Goal: Task Accomplishment & Management: Use online tool/utility

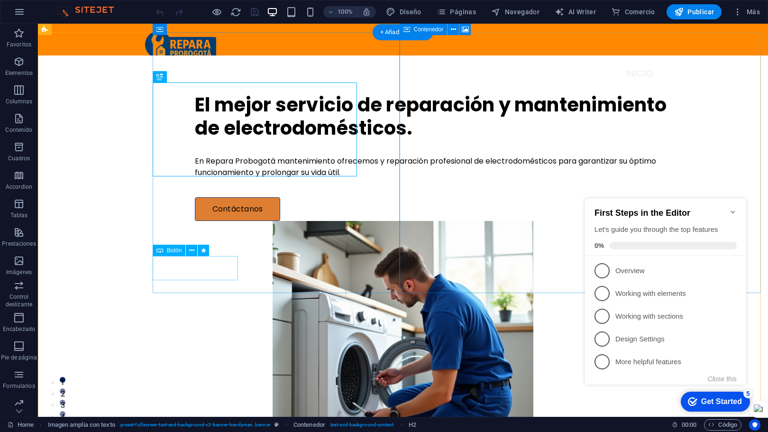
click at [200, 221] on div "Contáctanos" at bounding box center [439, 209] width 488 height 24
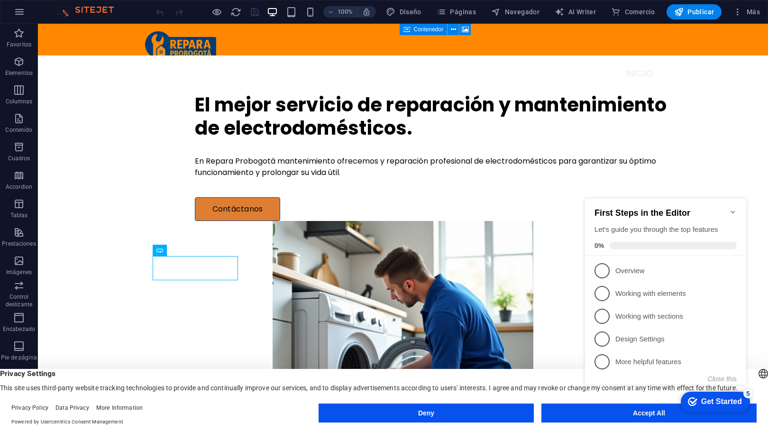
click div "checkmark Get Started 5 First Steps in the Editor Let's guide you through the t…"
drag, startPoint x: 629, startPoint y: 413, endPoint x: 669, endPoint y: 402, distance: 41.7
click div "checkmark Get Started 5 First Steps in the Editor Let's guide you through the t…"
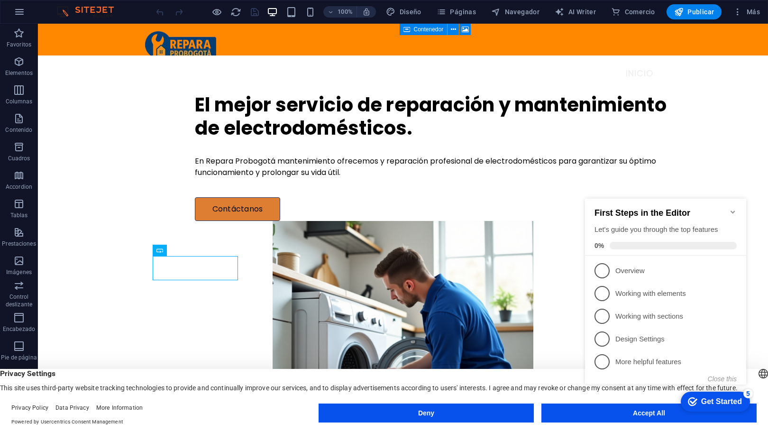
click at [731, 210] on icon "Minimize checklist" at bounding box center [732, 211] width 4 height 3
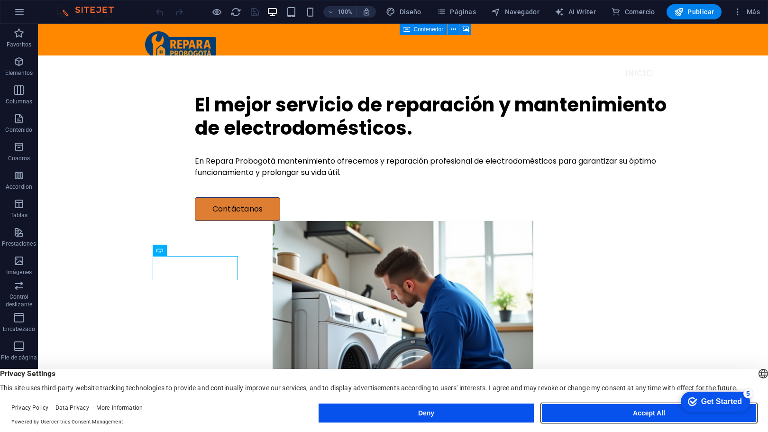
click at [599, 418] on button "Accept All" at bounding box center [648, 412] width 215 height 19
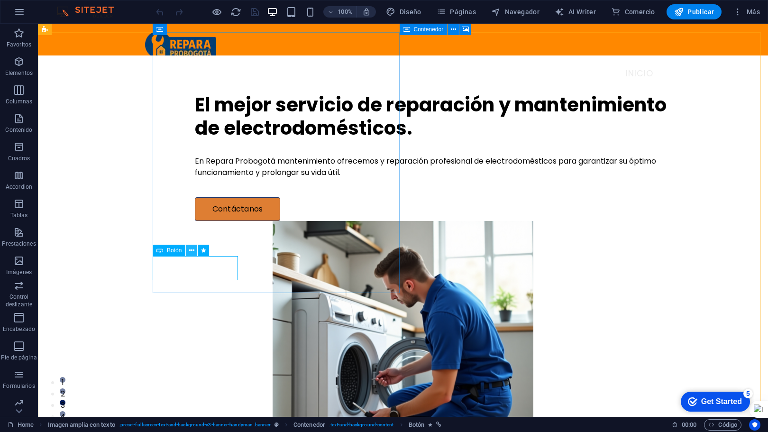
click at [192, 251] on icon at bounding box center [191, 251] width 5 height 10
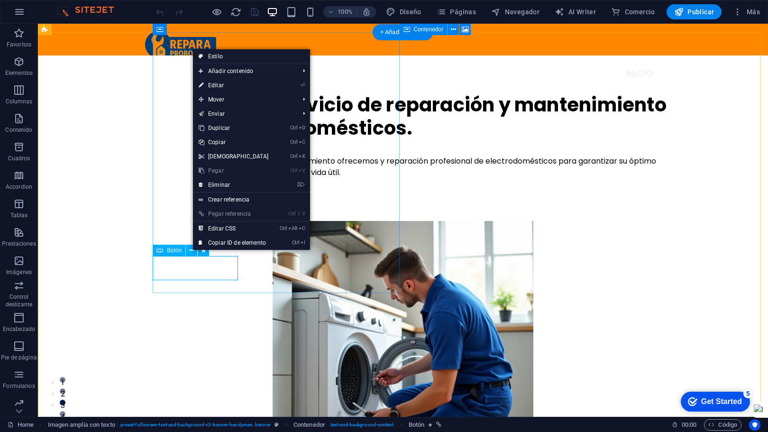
click at [195, 221] on div "Contáctanos" at bounding box center [439, 209] width 488 height 24
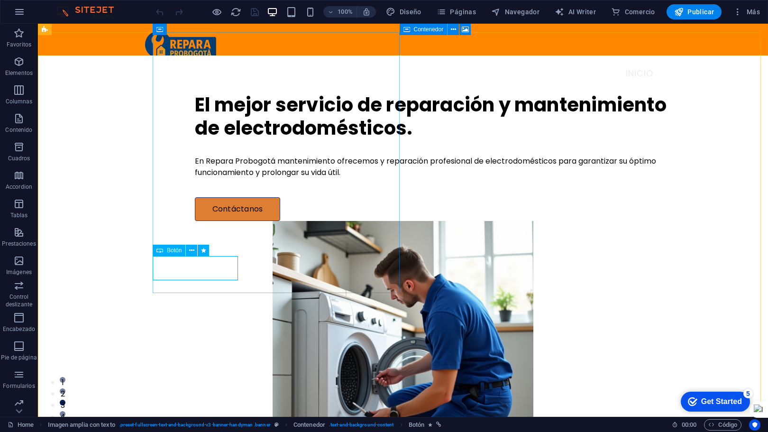
click at [170, 251] on span "Botón" at bounding box center [174, 250] width 15 height 6
click at [195, 221] on div "Contáctanos" at bounding box center [439, 209] width 488 height 24
click at [180, 270] on div "Arrastra aquí para reemplazar el contenido existente. Si quieres crear un eleme…" at bounding box center [403, 220] width 730 height 393
select select "px"
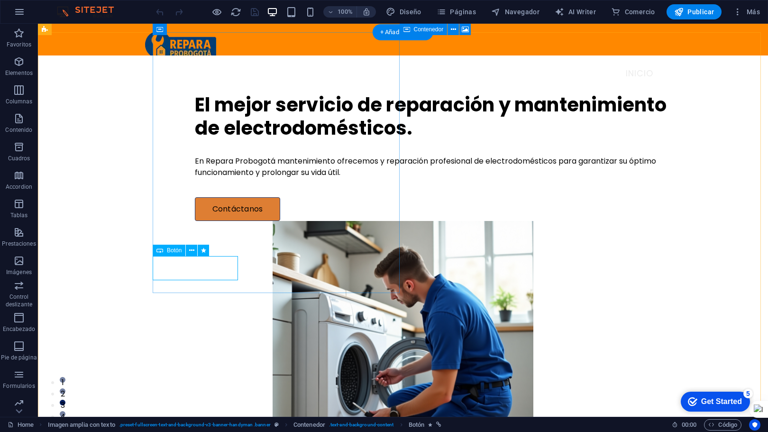
select select "help"
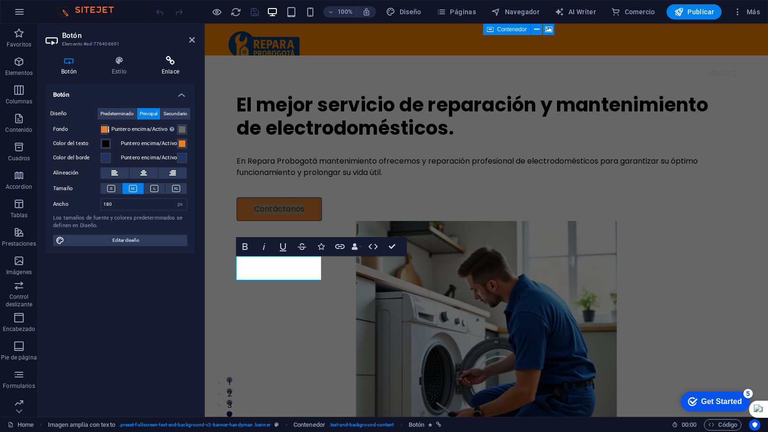
click at [171, 61] on icon at bounding box center [170, 60] width 49 height 9
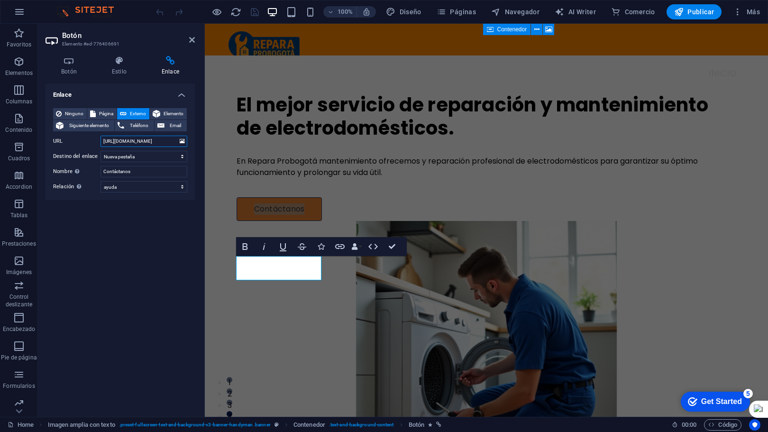
click at [139, 139] on input "[URL][DOMAIN_NAME]" at bounding box center [143, 141] width 87 height 11
click at [134, 143] on input "[URL][DOMAIN_NAME]" at bounding box center [143, 141] width 87 height 11
click at [195, 39] on aside "Botón Elemento #ed-776406691 Botón Estilo Enlace Botón Diseño Predeterminado Pr…" at bounding box center [121, 220] width 167 height 393
drag, startPoint x: 194, startPoint y: 40, endPoint x: 157, endPoint y: 17, distance: 44.3
click at [194, 40] on icon at bounding box center [192, 40] width 6 height 8
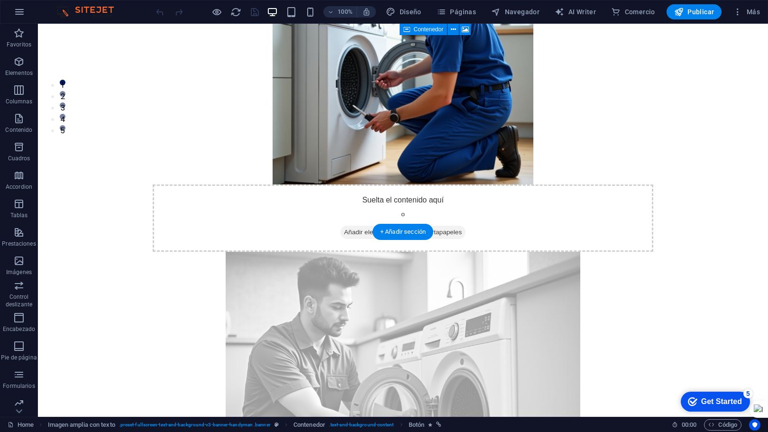
scroll to position [379, 0]
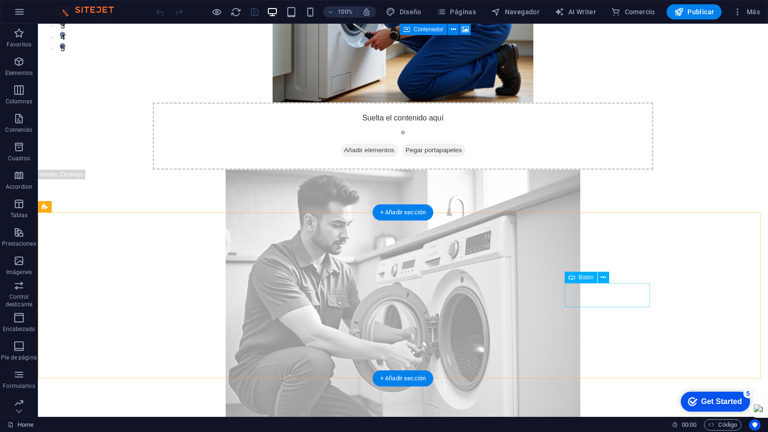
select select "px"
select select "help"
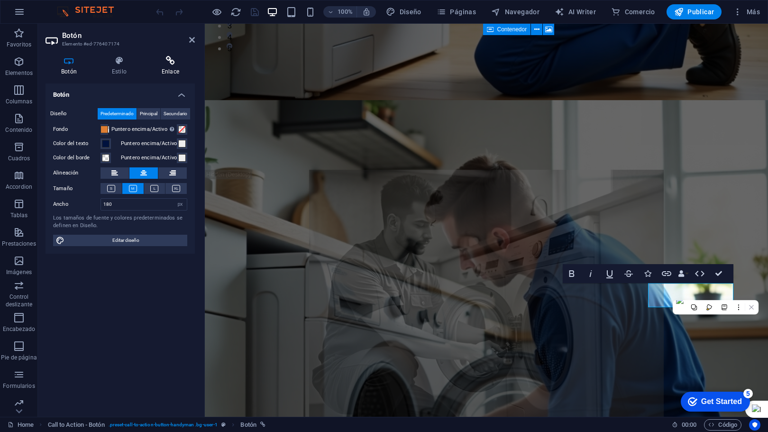
click at [173, 64] on icon at bounding box center [170, 60] width 49 height 9
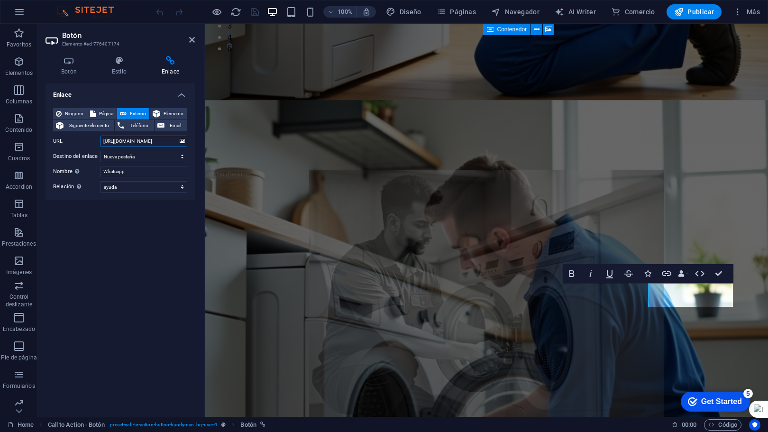
click at [134, 143] on input "[URL][DOMAIN_NAME]" at bounding box center [143, 141] width 87 height 11
click at [163, 285] on div "Enlace Ninguno Página Externo Elemento Siguiente elemento Teléfono Email Página…" at bounding box center [120, 246] width 149 height 326
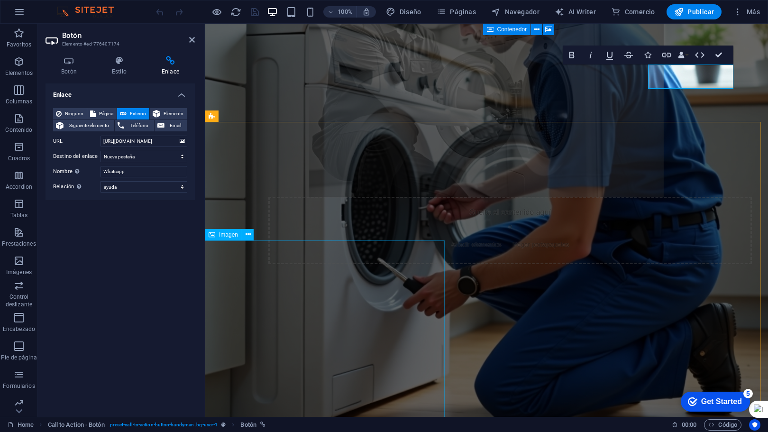
scroll to position [616, 0]
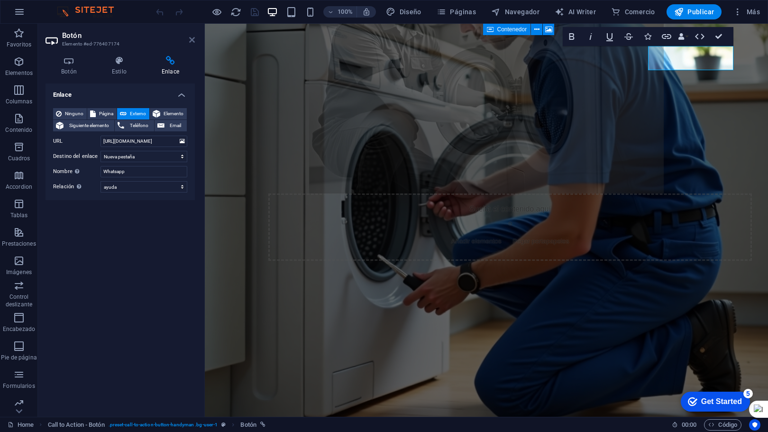
click at [192, 40] on icon at bounding box center [192, 40] width 6 height 8
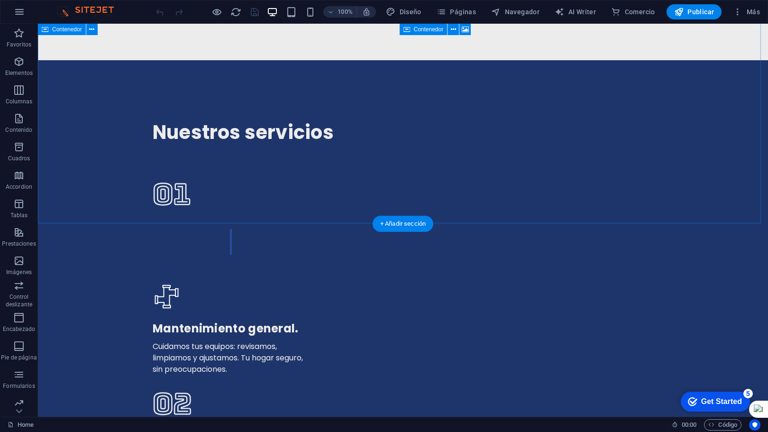
scroll to position [1890, 0]
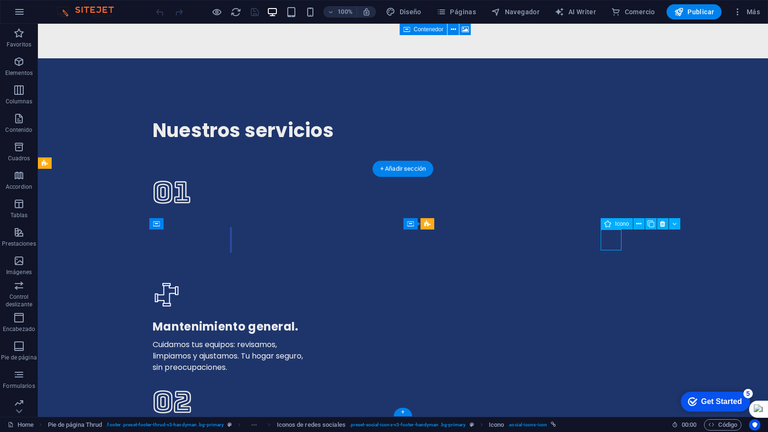
select select "xMidYMid"
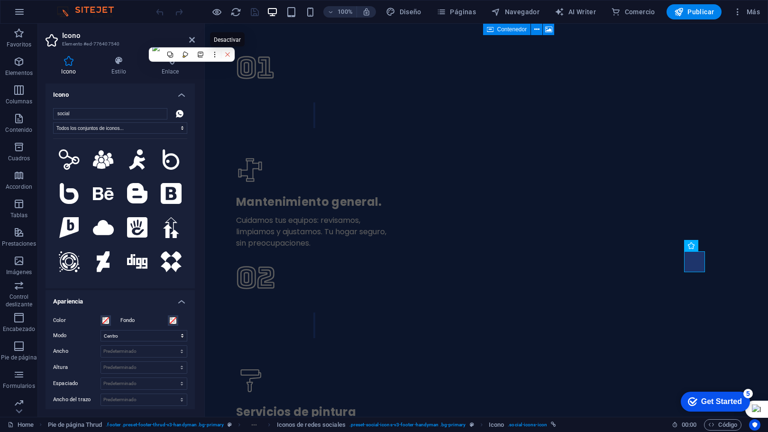
click at [228, 55] on icon at bounding box center [227, 54] width 4 height 4
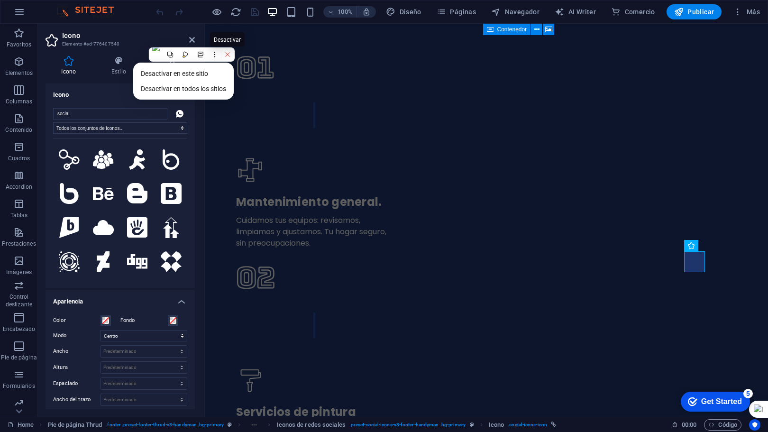
click at [228, 55] on icon at bounding box center [227, 54] width 7 height 7
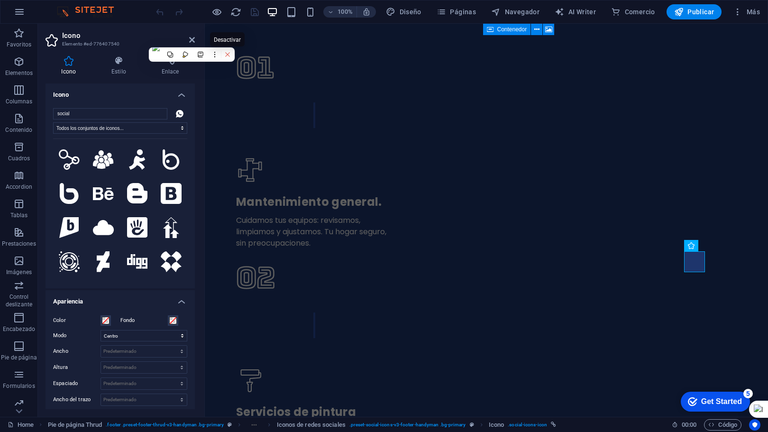
click at [231, 56] on button at bounding box center [227, 54] width 12 height 12
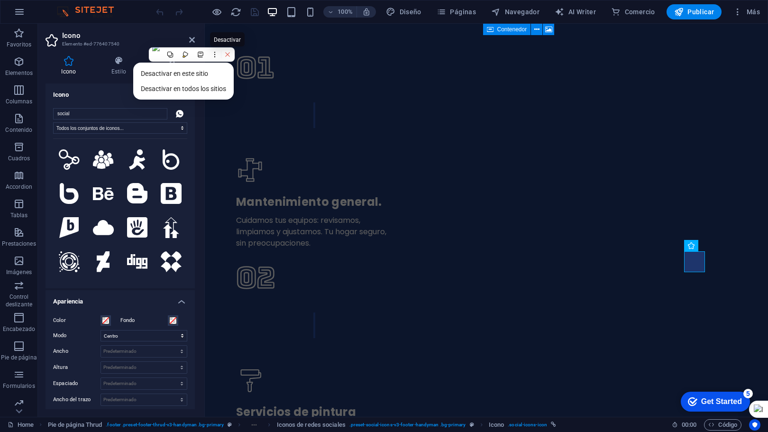
click at [230, 51] on icon at bounding box center [227, 54] width 7 height 7
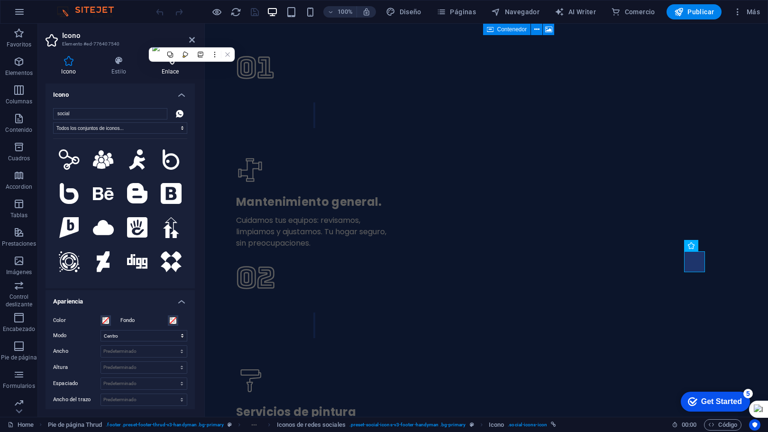
click at [171, 73] on h4 "Enlace" at bounding box center [170, 66] width 49 height 20
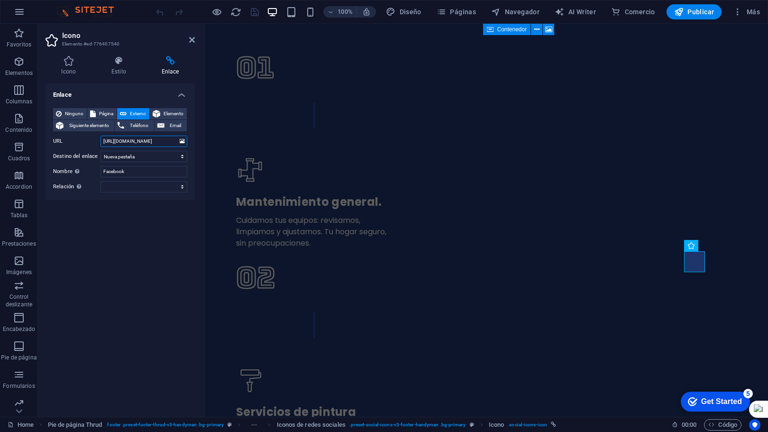
click at [146, 143] on input "[URL][DOMAIN_NAME]" at bounding box center [143, 141] width 87 height 11
drag, startPoint x: 177, startPoint y: 171, endPoint x: 74, endPoint y: 162, distance: 102.8
click at [74, 162] on div "Ninguno Página Externo Elemento Siguiente elemento Teléfono Email Página Home S…" at bounding box center [120, 150] width 134 height 84
type input "Whatsapp"
click at [138, 258] on div "Enlace Ninguno Página Externo Elemento Siguiente elemento Teléfono Email Página…" at bounding box center [120, 246] width 149 height 326
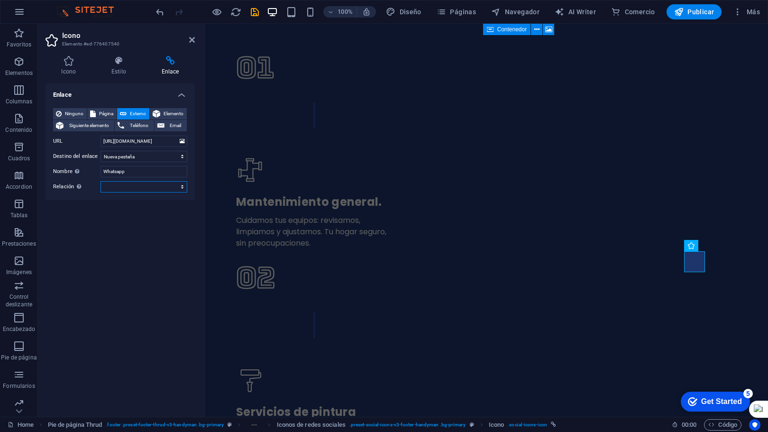
click at [181, 186] on select "alternativo autor marcador externo ayuda licencia siguiente nofollow noreferrer…" at bounding box center [143, 186] width 87 height 11
click at [182, 185] on select "alternativo autor marcador externo ayuda licencia siguiente nofollow noreferrer…" at bounding box center [143, 186] width 87 height 11
click at [183, 189] on select "alternativo autor marcador externo ayuda licencia siguiente nofollow noreferrer…" at bounding box center [143, 186] width 87 height 11
select select "help"
click at [100, 181] on select "alternativo autor marcador externo ayuda licencia siguiente nofollow noreferrer…" at bounding box center [143, 186] width 87 height 11
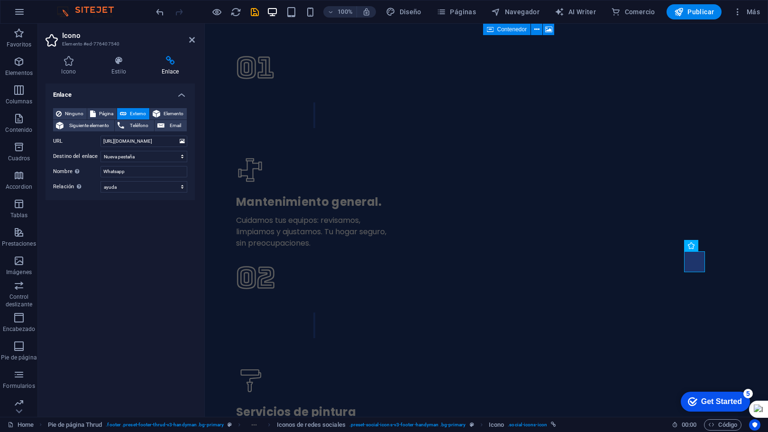
click at [125, 244] on div "Enlace Ninguno Página Externo Elemento Siguiente elemento Teléfono Email Página…" at bounding box center [120, 246] width 149 height 326
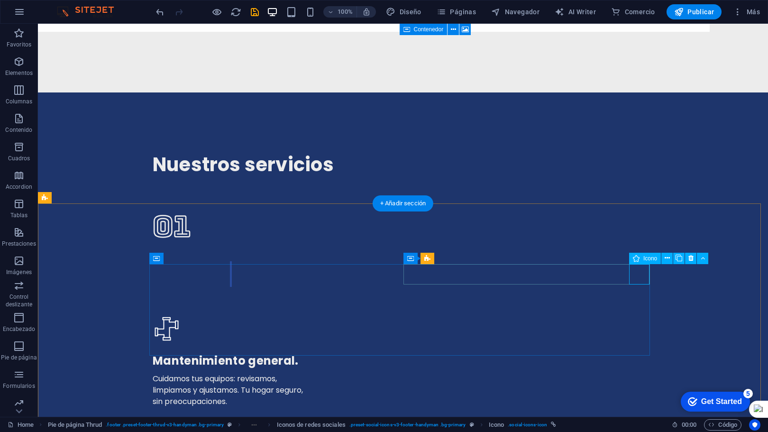
select select "xMidYMid"
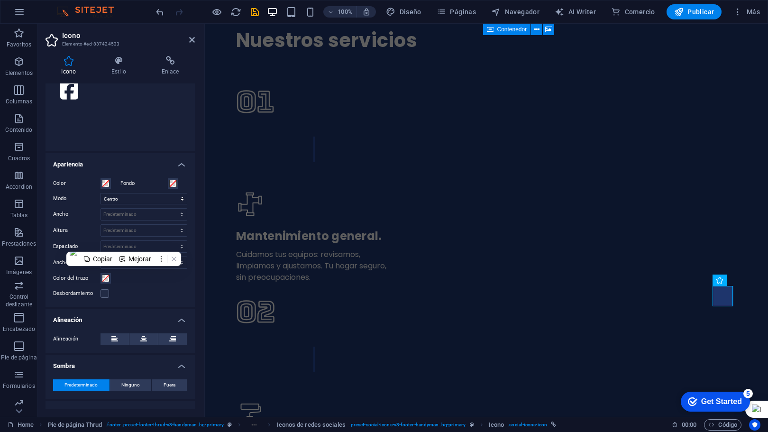
scroll to position [172, 0]
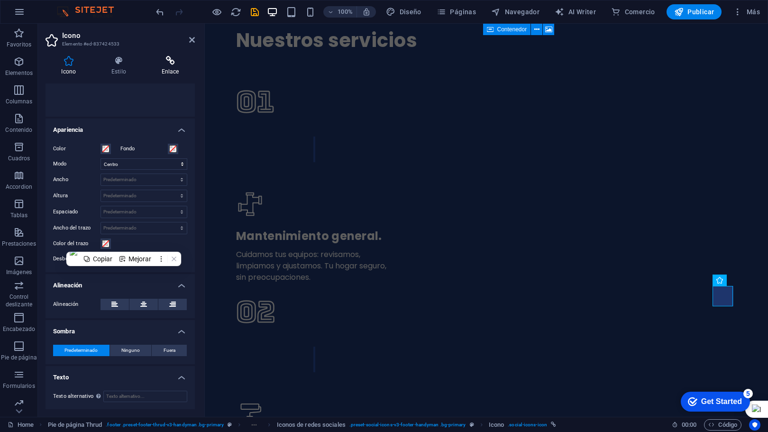
click at [177, 67] on h4 "Enlace" at bounding box center [170, 66] width 49 height 20
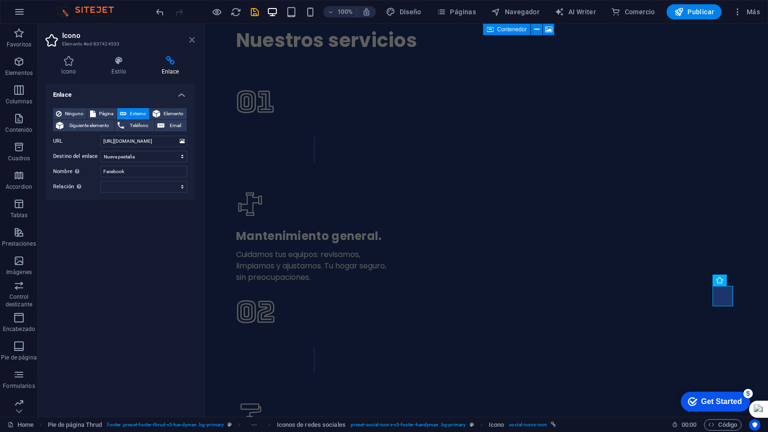
click at [194, 41] on aside "Icono Elemento #ed-837424533 Icono Estilo Enlace Icono facebook Todos los conju…" at bounding box center [121, 220] width 167 height 393
click at [194, 40] on icon at bounding box center [192, 40] width 6 height 8
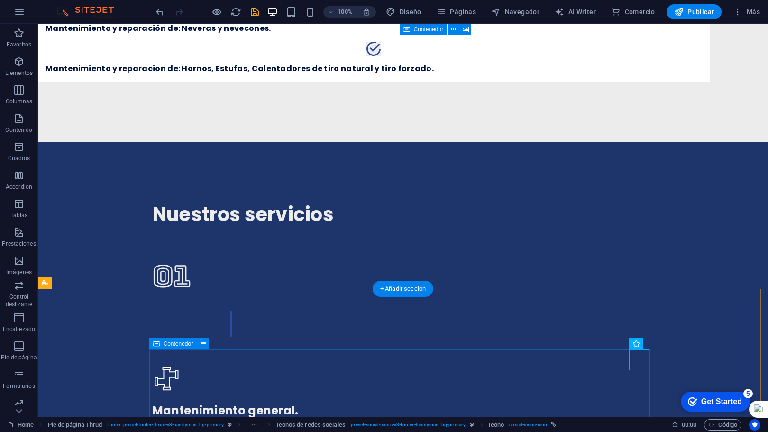
scroll to position [1890, 0]
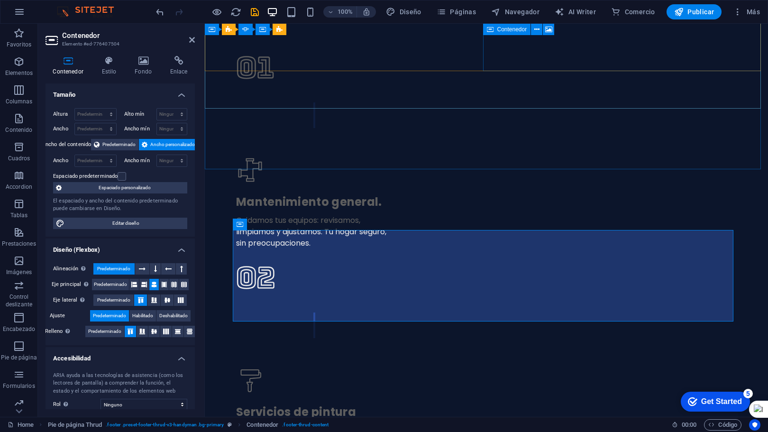
scroll to position [1912, 0]
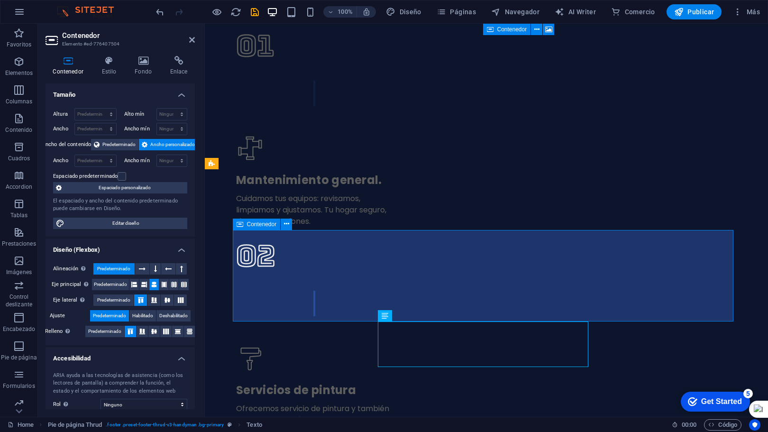
scroll to position [1902, 0]
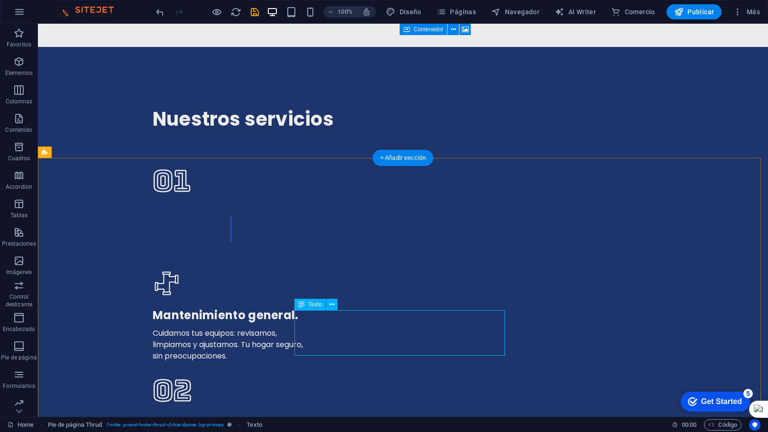
drag, startPoint x: 361, startPoint y: 315, endPoint x: 372, endPoint y: 323, distance: 13.9
drag, startPoint x: 378, startPoint y: 327, endPoint x: 457, endPoint y: 325, distance: 78.7
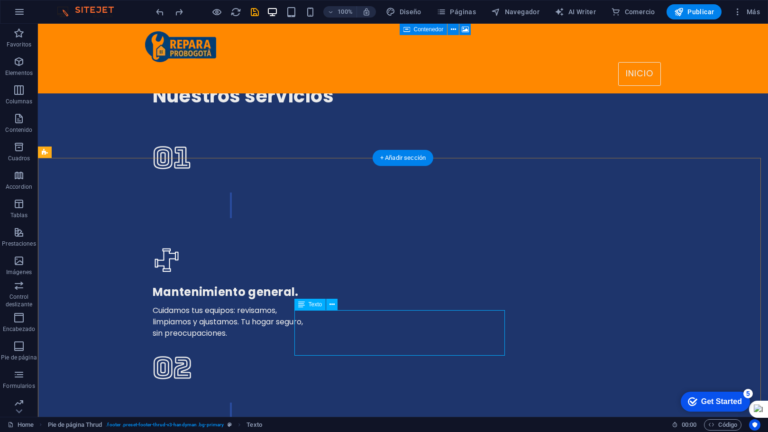
scroll to position [1890, 0]
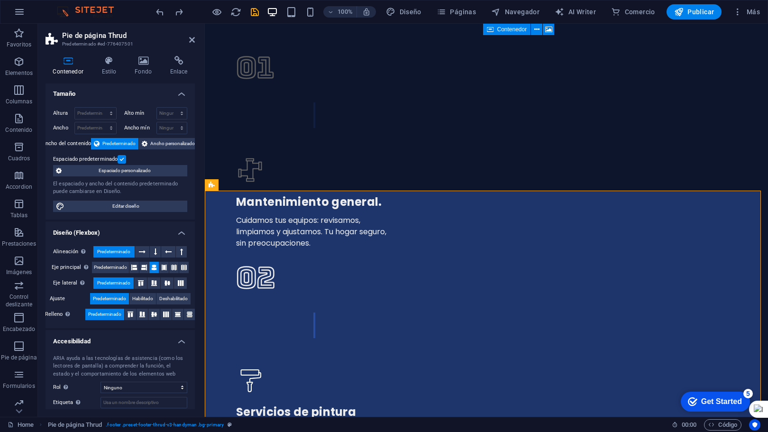
scroll to position [0, 0]
click at [114, 69] on h4 "Estilo" at bounding box center [110, 66] width 33 height 20
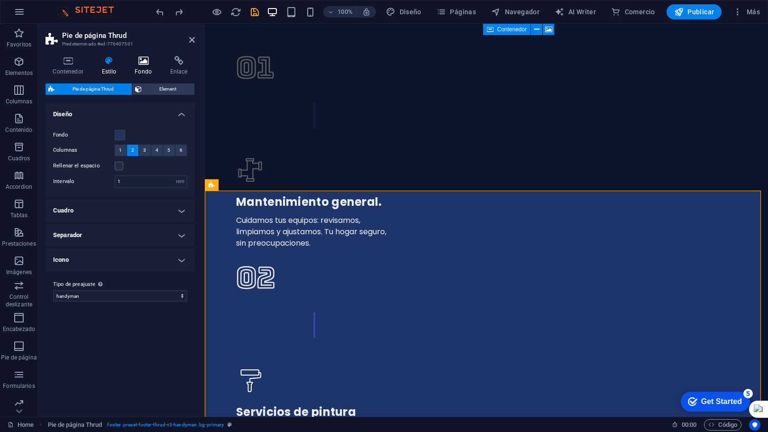
click at [148, 73] on h4 "Fondo" at bounding box center [146, 66] width 36 height 20
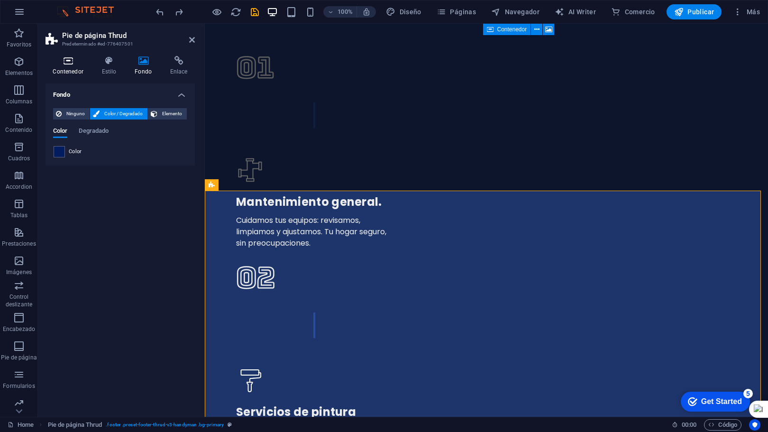
click at [58, 66] on h4 "Contenedor" at bounding box center [70, 66] width 49 height 20
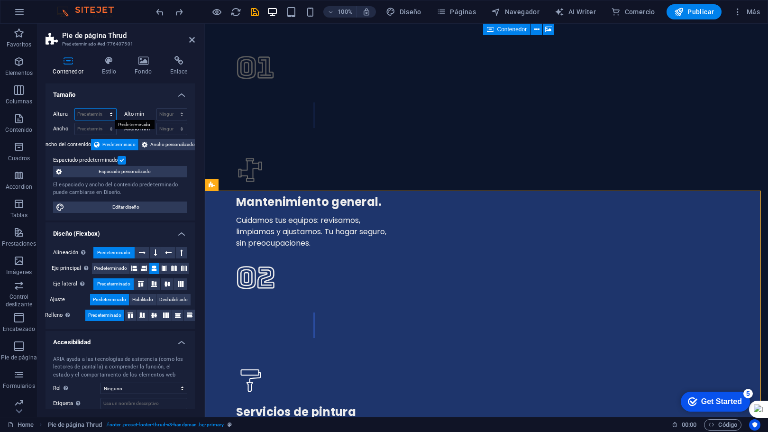
click at [108, 111] on select "Predeterminado px rem % vh vw" at bounding box center [95, 114] width 41 height 11
select select "%"
click at [101, 109] on select "Predeterminado px rem % vh vw" at bounding box center [95, 114] width 41 height 11
type input "100"
click at [169, 114] on select "Ninguno px rem % vh vw" at bounding box center [172, 114] width 30 height 11
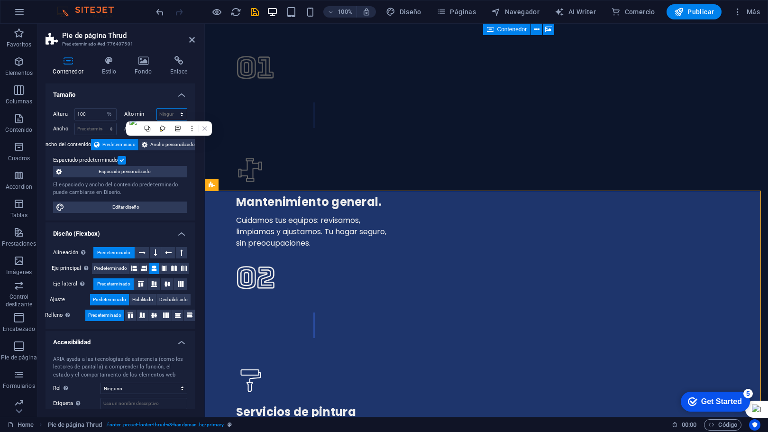
select select "%"
click at [172, 109] on select "Ninguno px rem % vh vw" at bounding box center [172, 114] width 30 height 11
type input "100"
click at [92, 128] on select "Predeterminado px rem % em vh vw" at bounding box center [95, 128] width 41 height 11
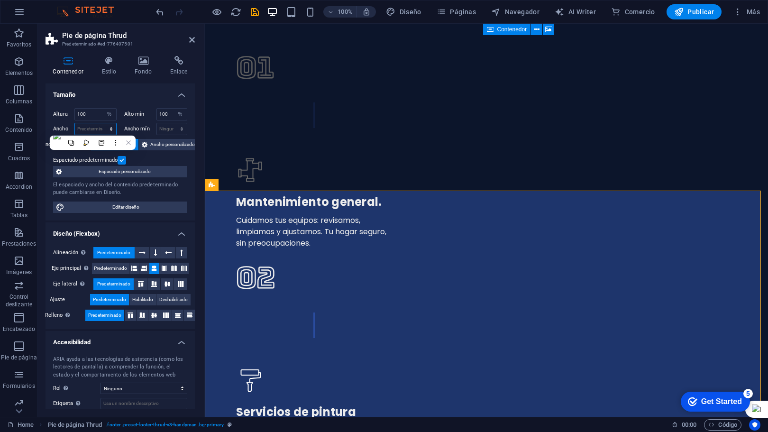
select select "%"
click at [101, 123] on select "Predeterminado px rem % em vh vw" at bounding box center [95, 128] width 41 height 11
type input "100"
click at [166, 129] on select "Ninguno px rem % vh vw" at bounding box center [172, 128] width 30 height 11
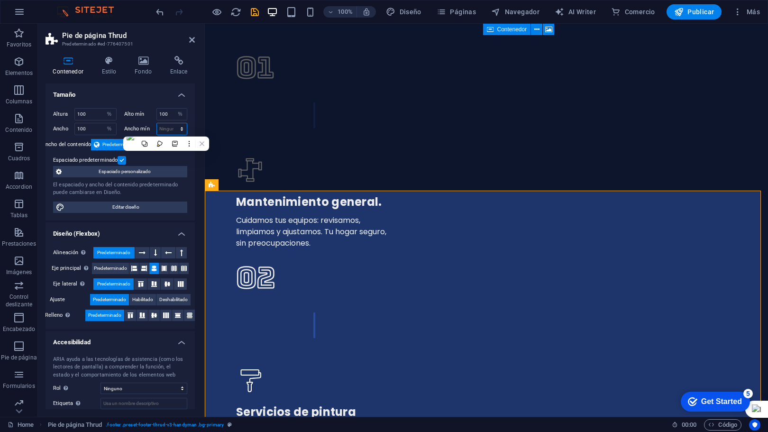
select select "%"
click at [172, 123] on select "Ninguno px rem % vh vw" at bounding box center [172, 128] width 30 height 11
type input "100"
click at [88, 115] on input "100" at bounding box center [95, 114] width 41 height 11
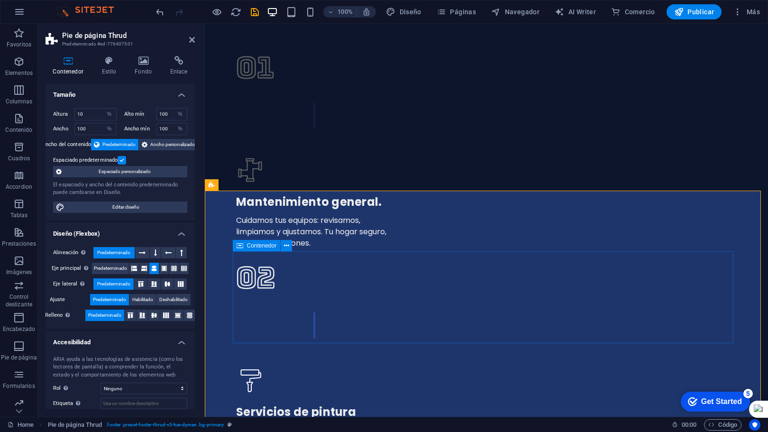
click at [280, 184] on icon at bounding box center [279, 185] width 5 height 10
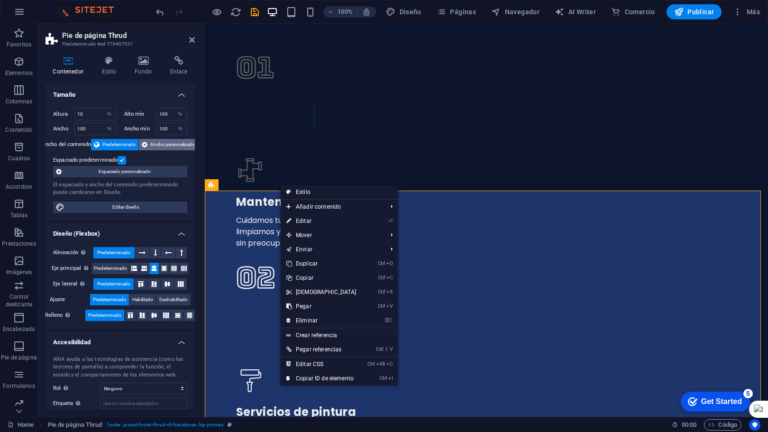
click at [174, 149] on span "Ancho personalizado" at bounding box center [172, 144] width 45 height 11
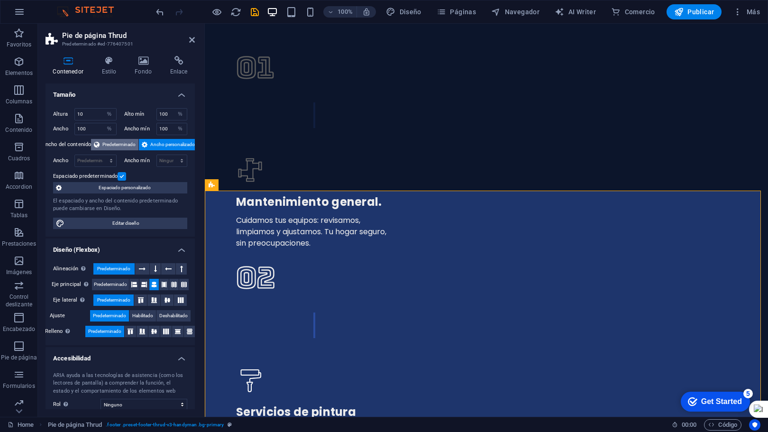
click at [115, 141] on span "Predeterminado" at bounding box center [118, 144] width 33 height 11
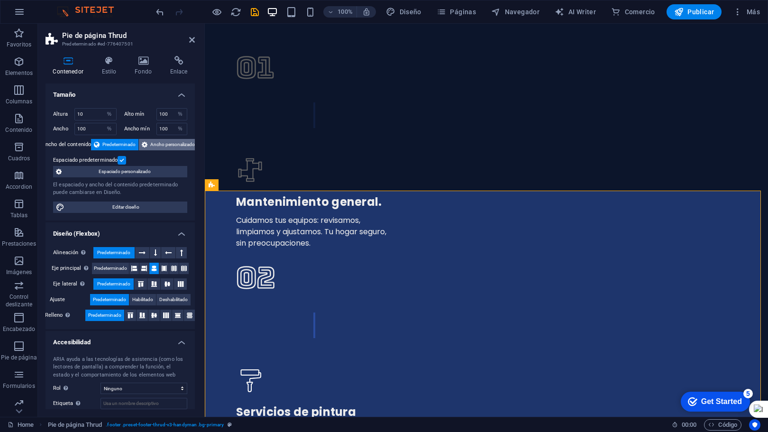
click at [153, 140] on span "Ancho personalizado" at bounding box center [172, 144] width 45 height 11
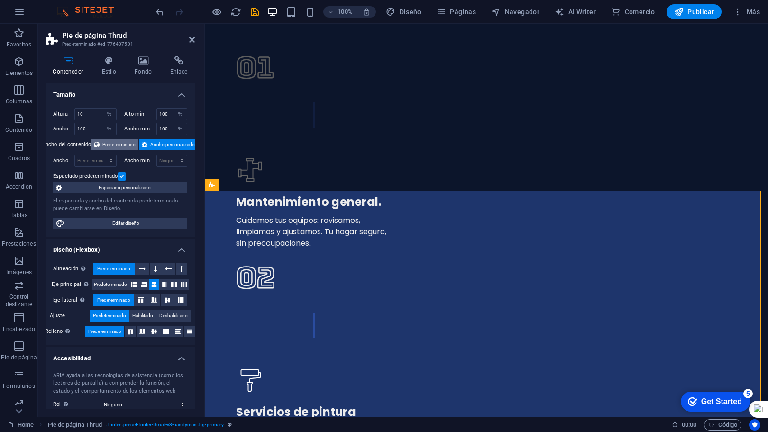
click at [115, 142] on span "Predeterminado" at bounding box center [118, 144] width 33 height 11
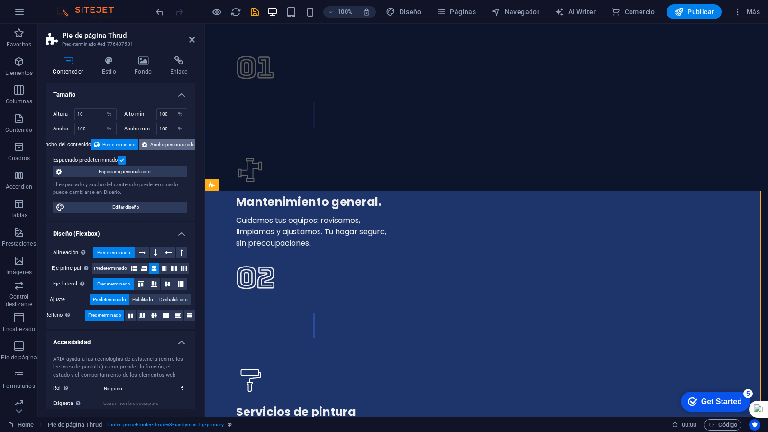
click at [146, 145] on icon at bounding box center [145, 144] width 6 height 11
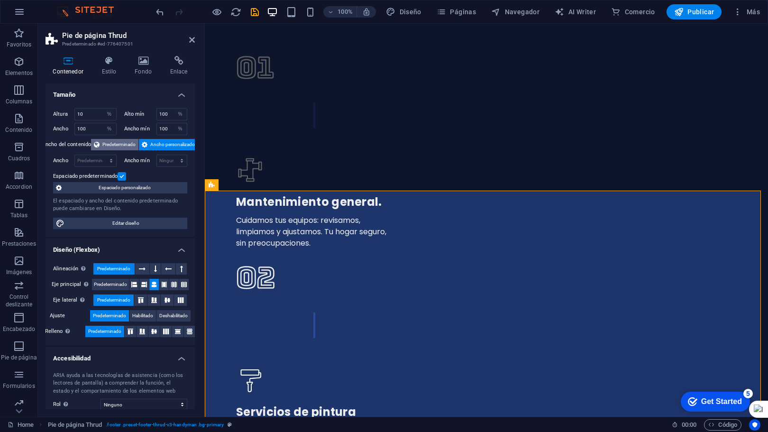
click at [115, 146] on span "Predeterminado" at bounding box center [118, 144] width 33 height 11
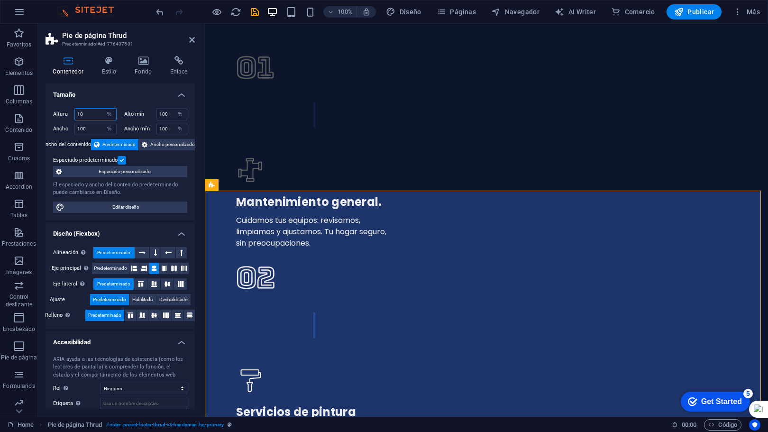
click at [94, 115] on input "10" at bounding box center [95, 114] width 41 height 11
click at [92, 114] on input "10" at bounding box center [95, 114] width 41 height 11
type input "100"
click at [161, 144] on span "Ancho personalizado" at bounding box center [172, 144] width 45 height 11
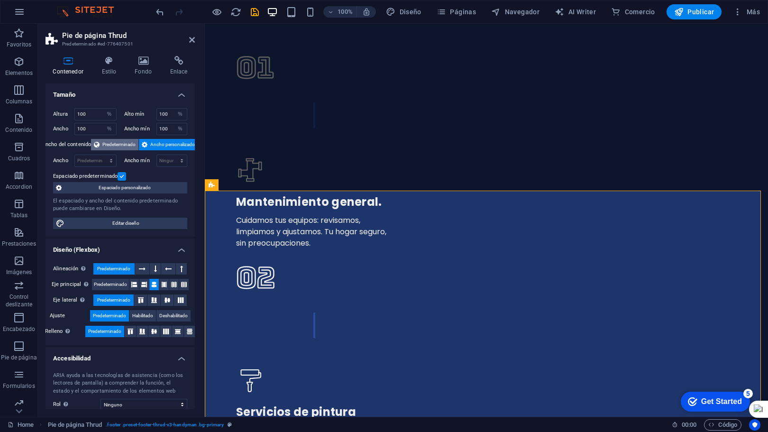
click at [115, 144] on span "Predeterminado" at bounding box center [118, 144] width 33 height 11
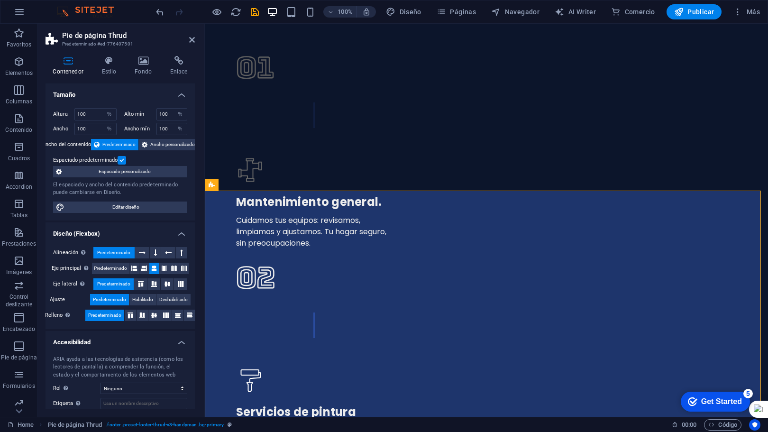
click at [117, 99] on h4 "Tamaño" at bounding box center [120, 91] width 149 height 17
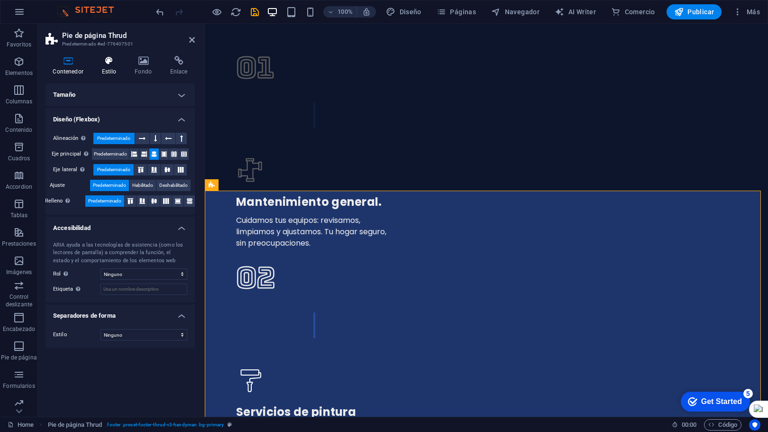
click at [105, 67] on h4 "Estilo" at bounding box center [110, 66] width 33 height 20
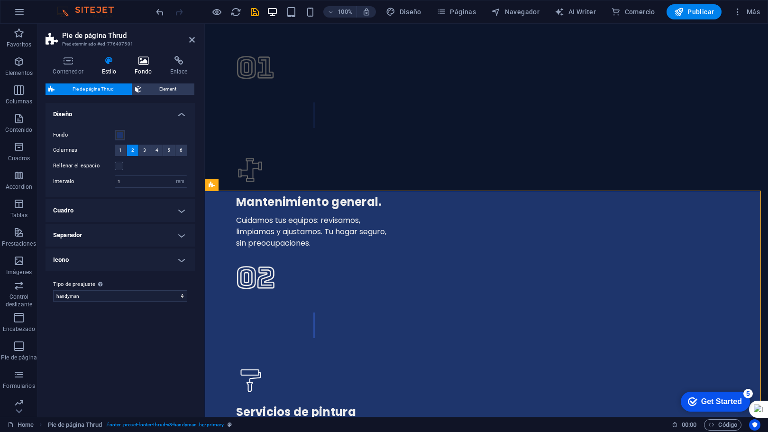
click at [143, 63] on icon at bounding box center [144, 60] width 32 height 9
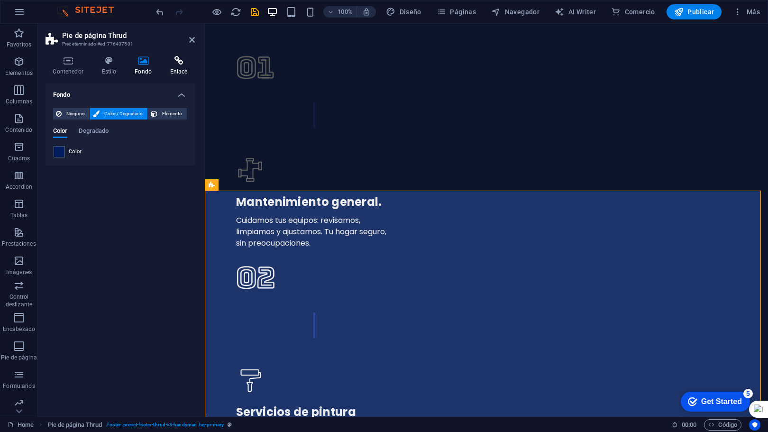
click at [178, 60] on icon at bounding box center [179, 60] width 32 height 9
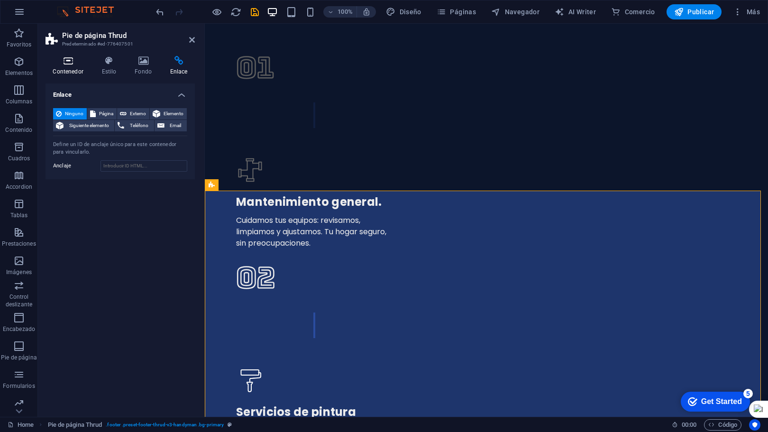
click at [71, 69] on h4 "Contenedor" at bounding box center [70, 66] width 49 height 20
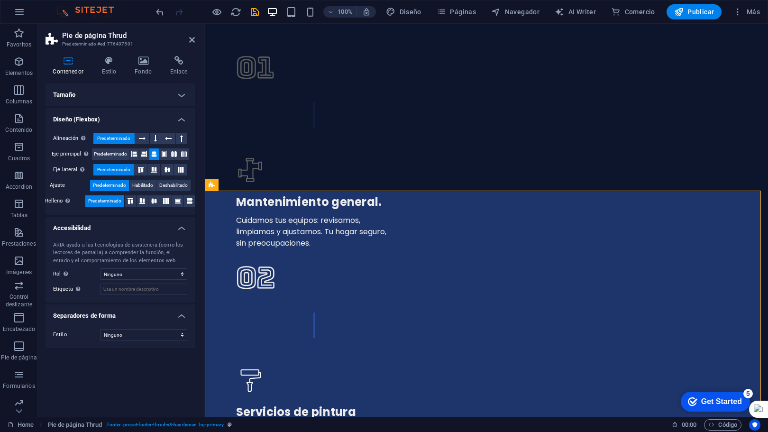
click at [184, 114] on h4 "Diseño (Flexbox)" at bounding box center [120, 116] width 149 height 17
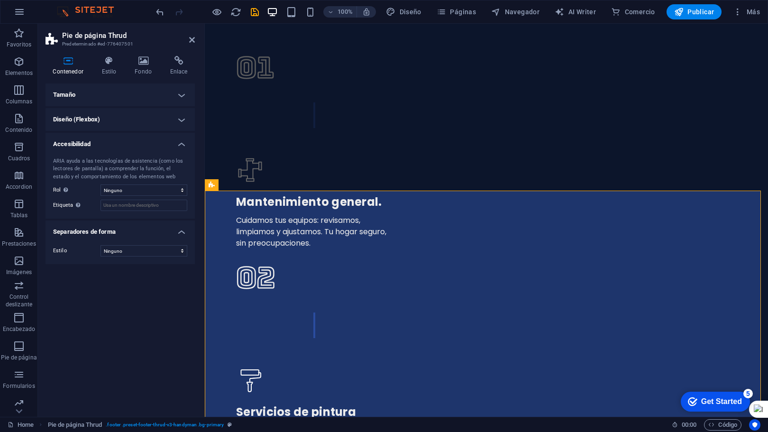
click at [179, 92] on h4 "Tamaño" at bounding box center [120, 94] width 149 height 23
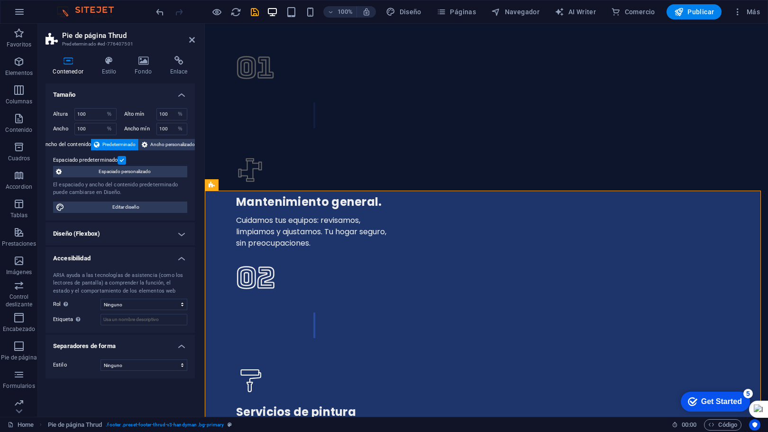
click at [179, 92] on h4 "Tamaño" at bounding box center [120, 91] width 149 height 17
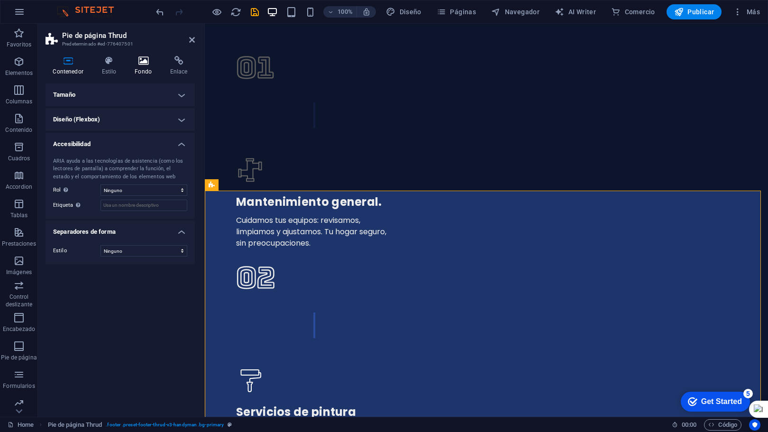
click at [153, 66] on h4 "Fondo" at bounding box center [146, 66] width 36 height 20
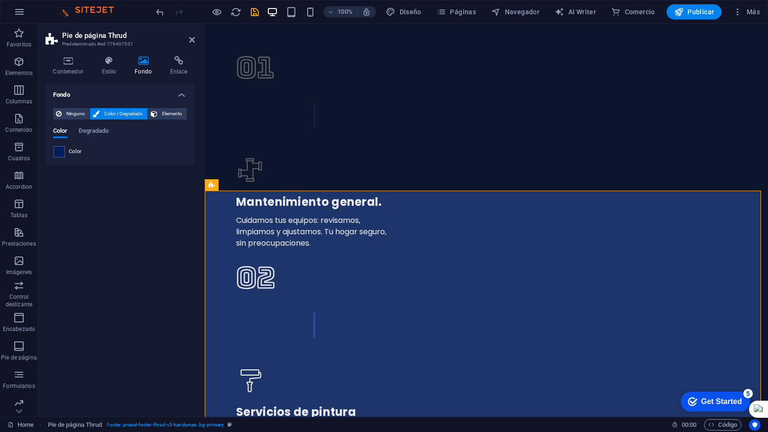
click at [153, 66] on h4 "Fondo" at bounding box center [146, 66] width 36 height 20
click at [103, 65] on h4 "Estilo" at bounding box center [110, 66] width 33 height 20
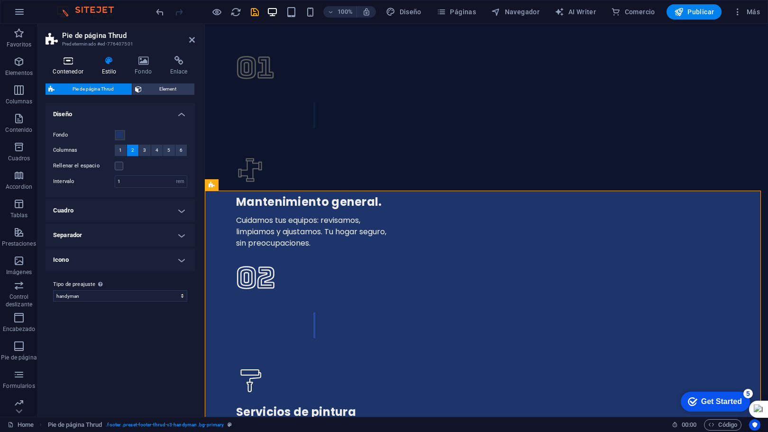
click at [63, 70] on h4 "Contenedor" at bounding box center [70, 66] width 49 height 20
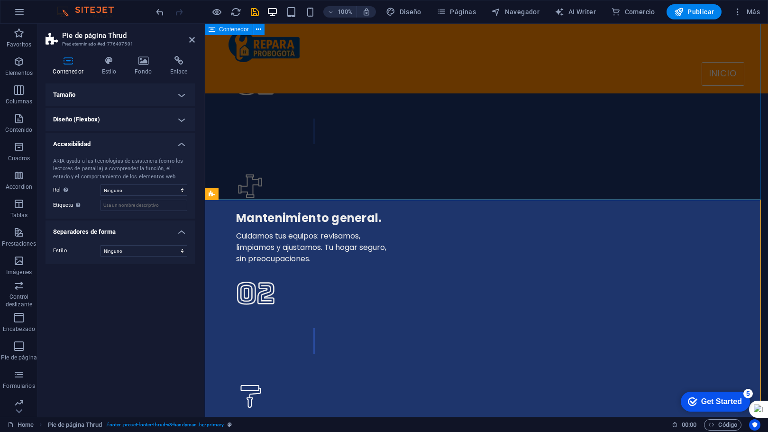
scroll to position [1843, 0]
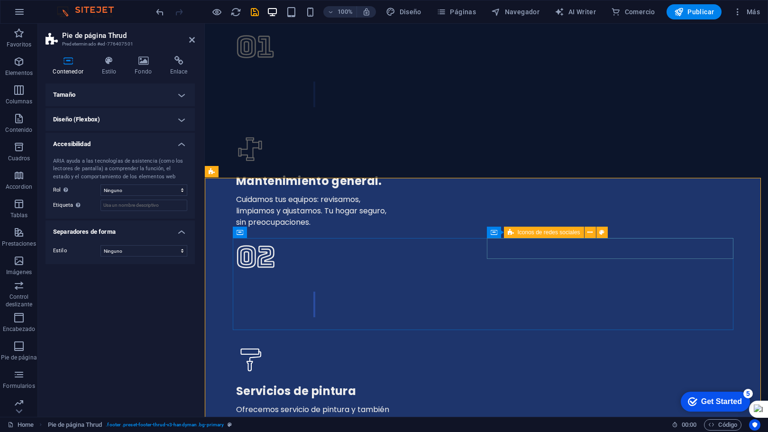
scroll to position [1912, 0]
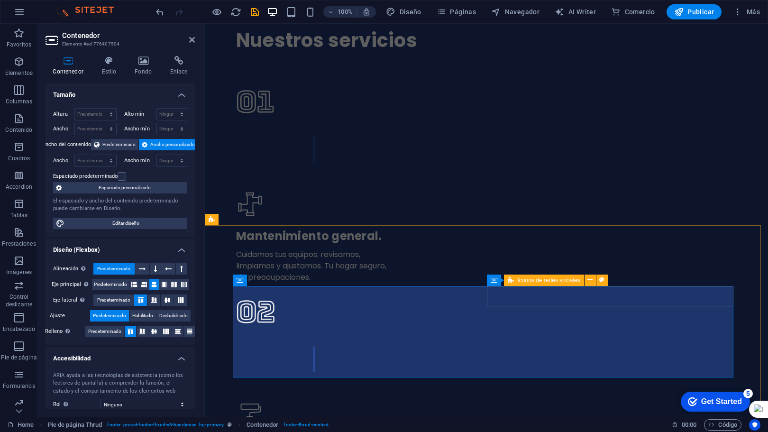
click at [591, 279] on icon at bounding box center [589, 280] width 5 height 10
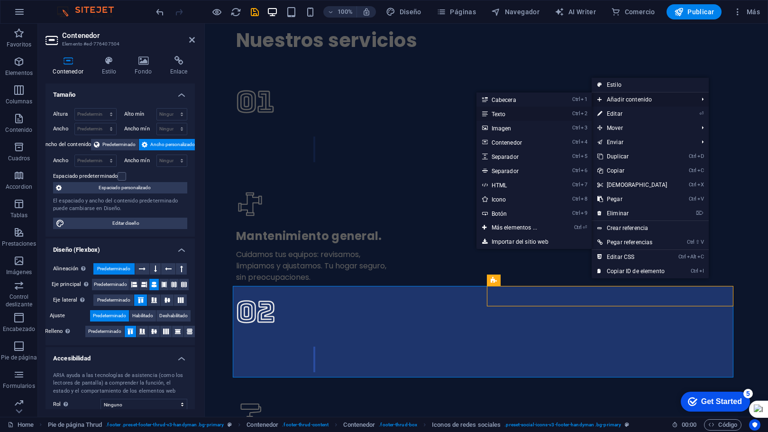
click at [539, 116] on link "Ctrl 2 Texto" at bounding box center [516, 114] width 80 height 14
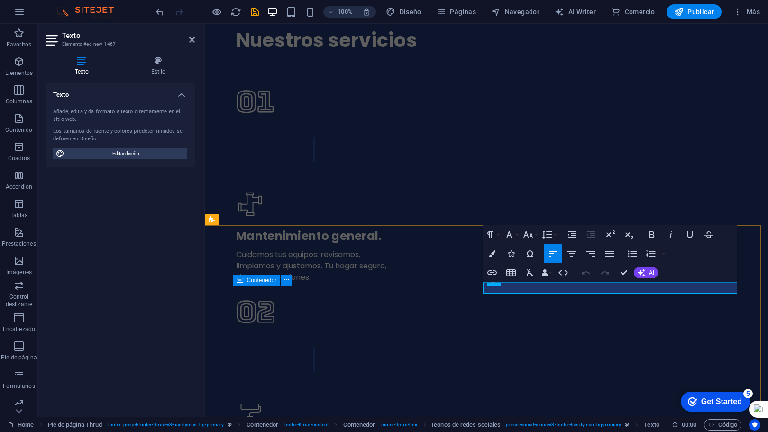
drag, startPoint x: 583, startPoint y: 289, endPoint x: 484, endPoint y: 289, distance: 99.5
drag, startPoint x: 457, startPoint y: 278, endPoint x: 685, endPoint y: 226, distance: 234.3
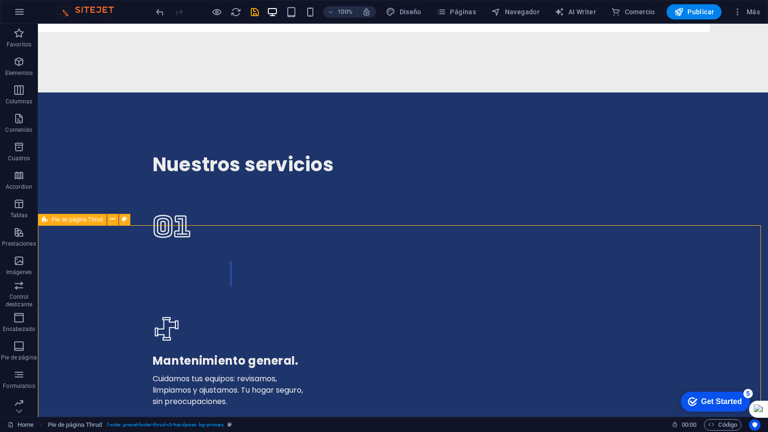
scroll to position [1800, 0]
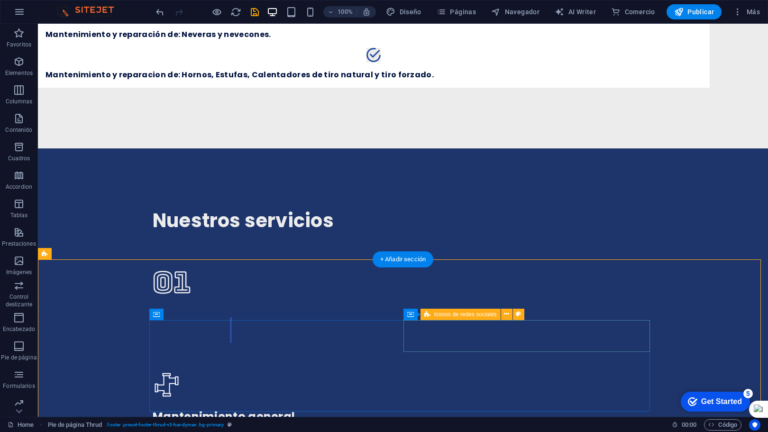
drag, startPoint x: 478, startPoint y: 343, endPoint x: 440, endPoint y: 326, distance: 42.2
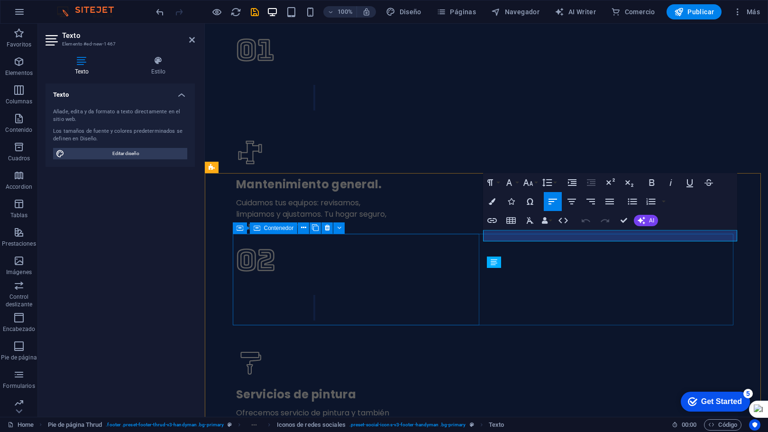
scroll to position [1912, 0]
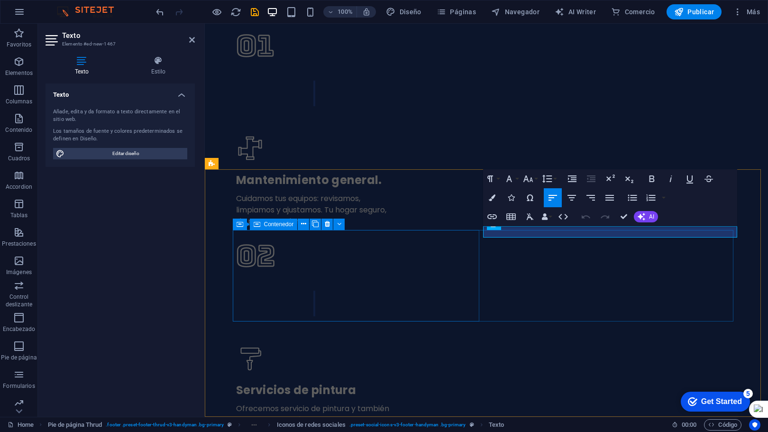
drag, startPoint x: 494, startPoint y: 236, endPoint x: 472, endPoint y: 238, distance: 22.9
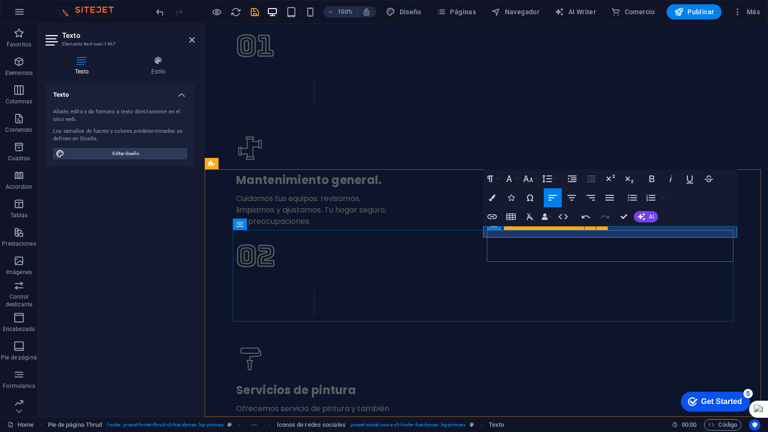
scroll to position [0, 4]
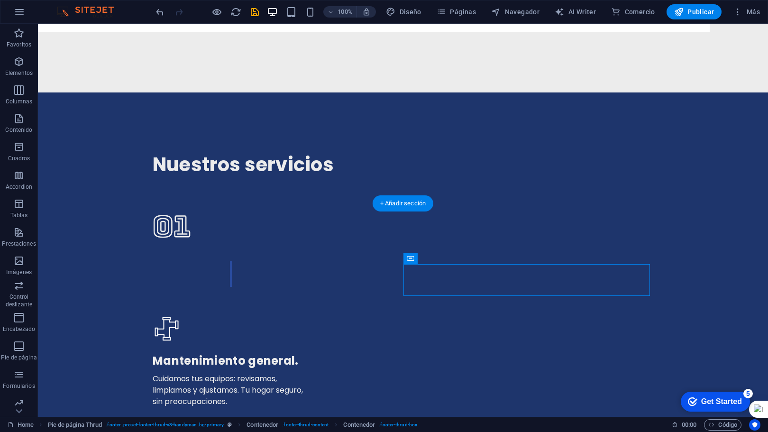
drag, startPoint x: 449, startPoint y: 283, endPoint x: 421, endPoint y: 272, distance: 30.3
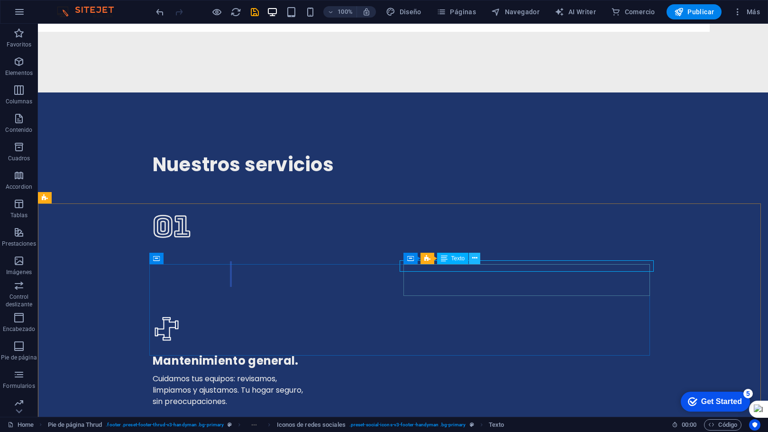
click at [476, 260] on icon at bounding box center [474, 258] width 5 height 10
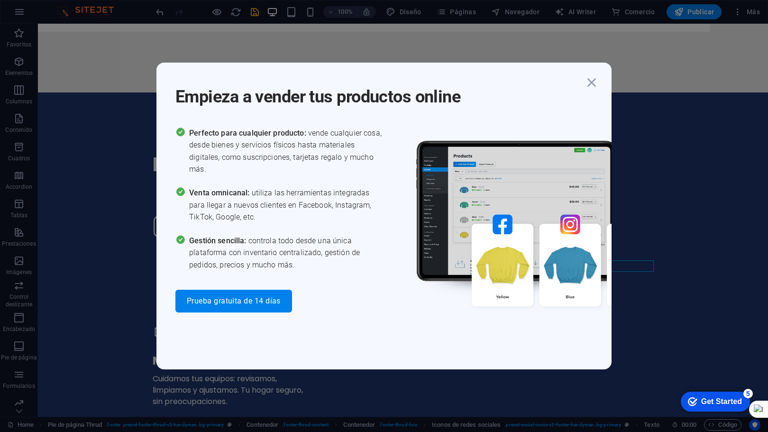
click at [619, 267] on div "Empieza a vender tus productos online Perfecto para cualquier producto: vende c…" at bounding box center [384, 216] width 768 height 432
click at [594, 80] on icon "button" at bounding box center [591, 82] width 17 height 17
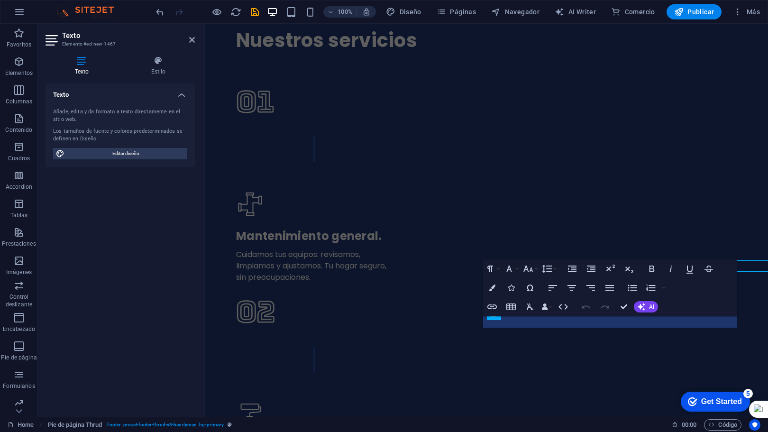
scroll to position [1822, 0]
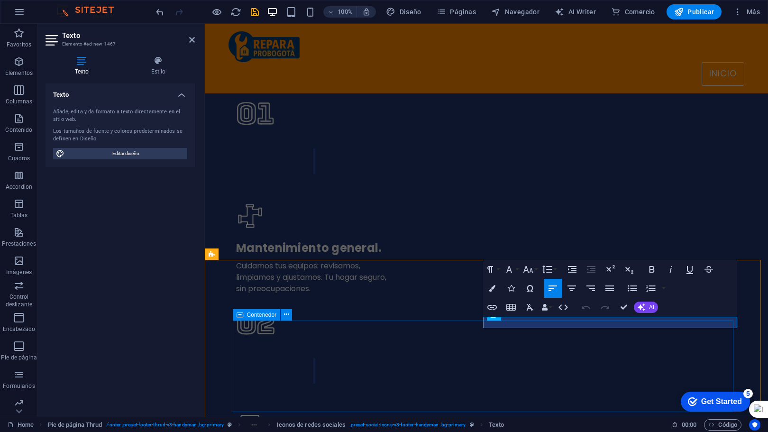
drag, startPoint x: 622, startPoint y: 322, endPoint x: 479, endPoint y: 327, distance: 143.7
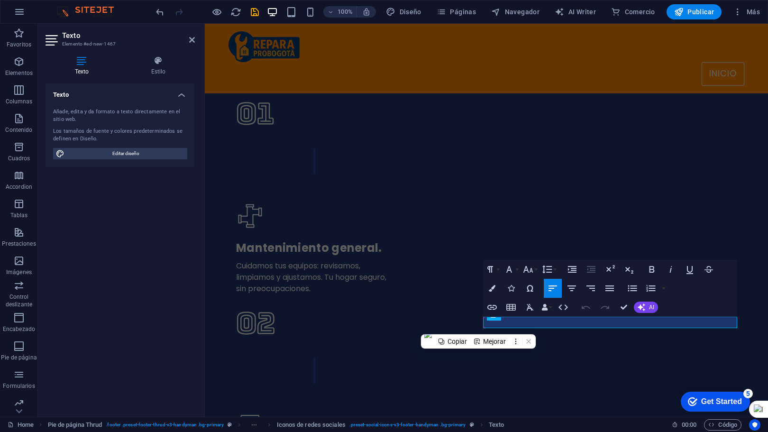
click at [548, 290] on icon "button" at bounding box center [552, 288] width 11 height 11
click at [571, 288] on icon "button" at bounding box center [571, 288] width 9 height 6
click at [585, 288] on icon "button" at bounding box center [590, 288] width 11 height 11
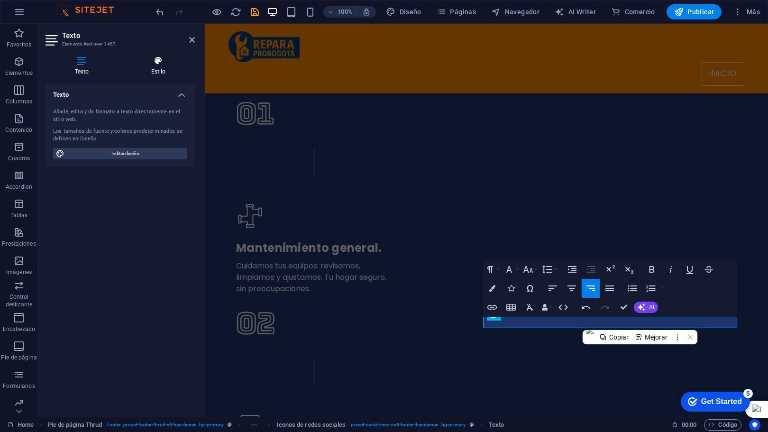
click at [149, 65] on h4 "Estilo" at bounding box center [158, 66] width 73 height 20
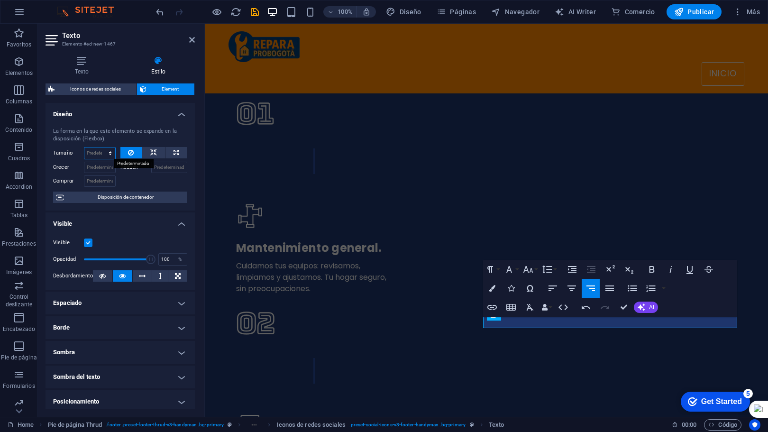
click at [108, 154] on select "Predeterminado automático px % 1/1 1/2 1/3 1/4 1/5 1/6 1/7 1/8 1/9 1/10" at bounding box center [99, 152] width 31 height 11
click at [107, 152] on select "Predeterminado automático px % 1/1 1/2 1/3 1/4 1/5 1/6 1/7 1/8 1/9 1/10" at bounding box center [99, 152] width 31 height 11
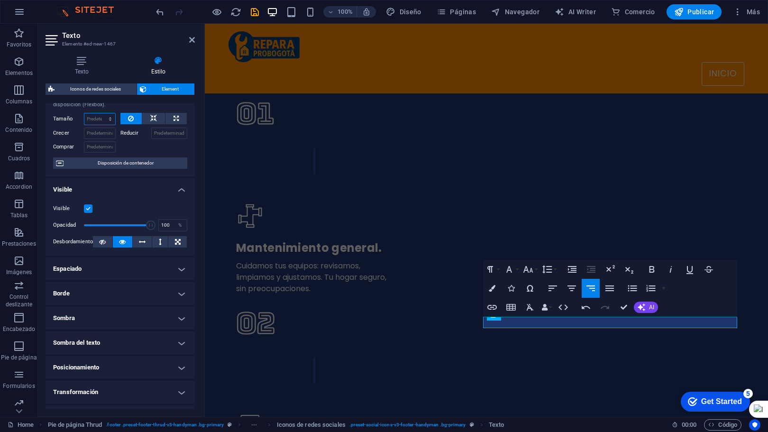
scroll to position [0, 0]
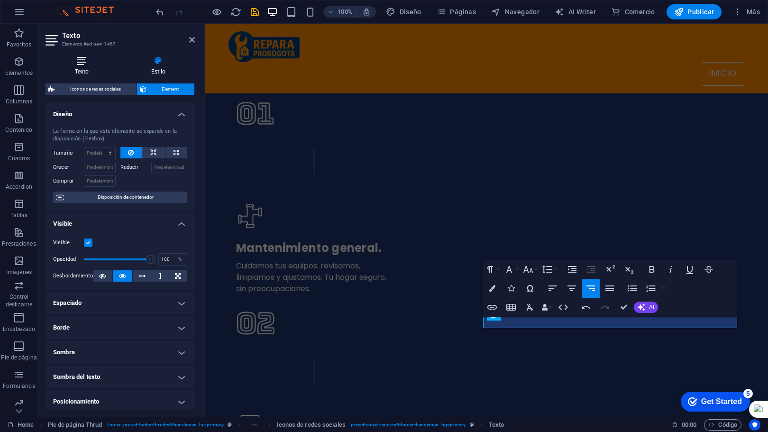
click at [97, 66] on h4 "Texto" at bounding box center [84, 66] width 76 height 20
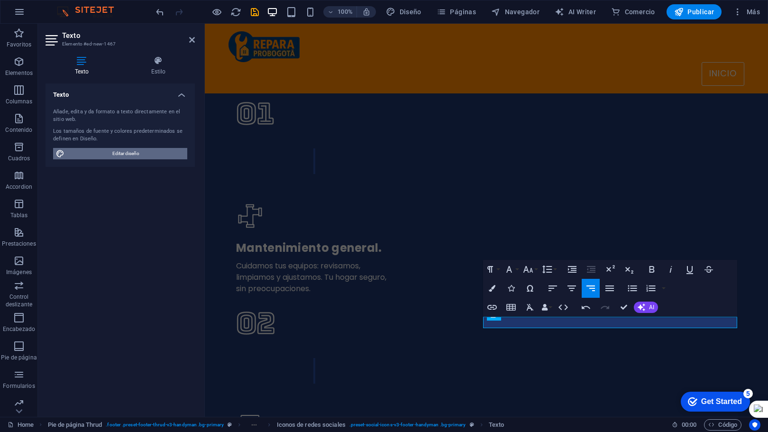
click at [142, 151] on span "Editar diseño" at bounding box center [125, 153] width 117 height 11
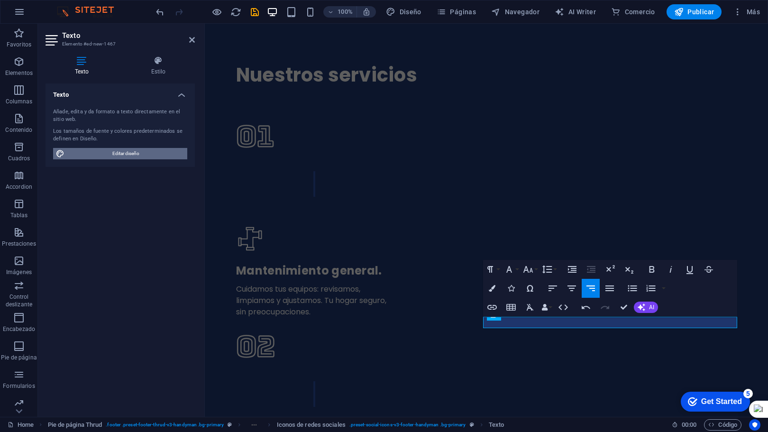
select select "700"
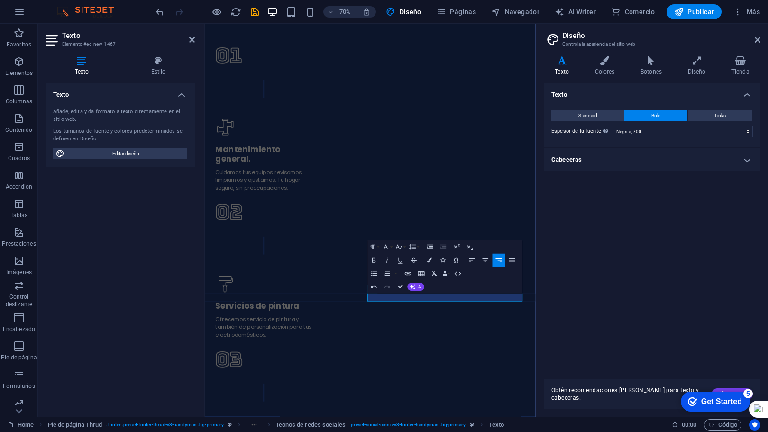
scroll to position [1781, 0]
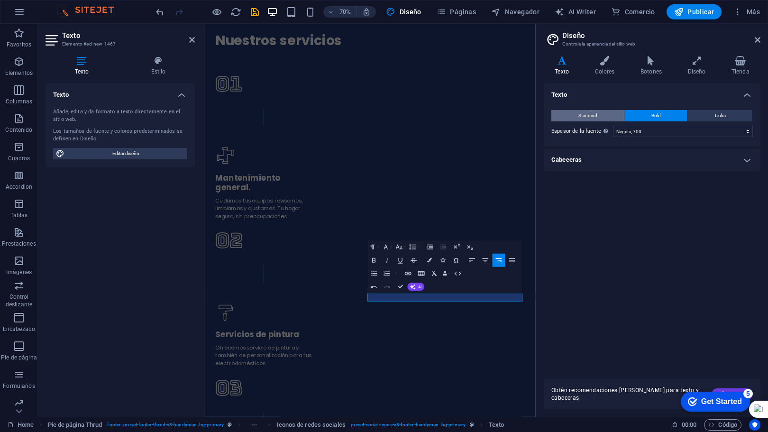
click at [591, 115] on span "Standard" at bounding box center [587, 115] width 19 height 11
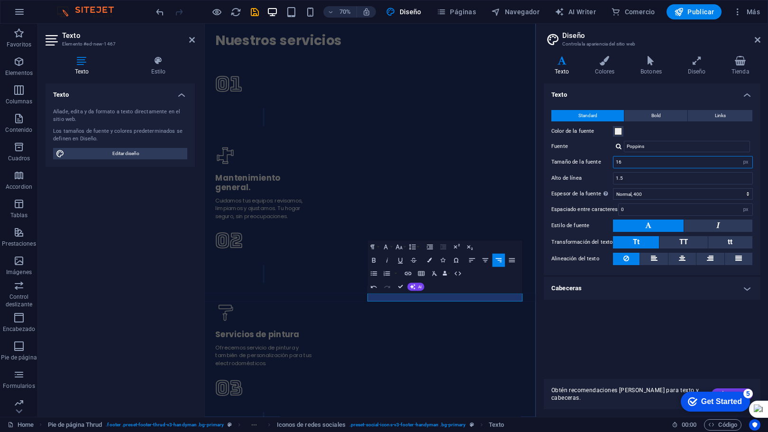
drag, startPoint x: 632, startPoint y: 162, endPoint x: 602, endPoint y: 162, distance: 30.8
click at [602, 162] on div "Tamaño de la fuente 16 rem px" at bounding box center [651, 162] width 201 height 12
click at [620, 310] on div "Texto Standard Bold Links Color de la fuente Fuente Poppins Tamaño de la fuente…" at bounding box center [652, 227] width 217 height 288
drag, startPoint x: 628, startPoint y: 164, endPoint x: 538, endPoint y: 156, distance: 90.9
click at [538, 156] on div "Variantes Texto Colores Botones Diseño Tienda Texto Standard Bold Links Color d…" at bounding box center [652, 232] width 232 height 368
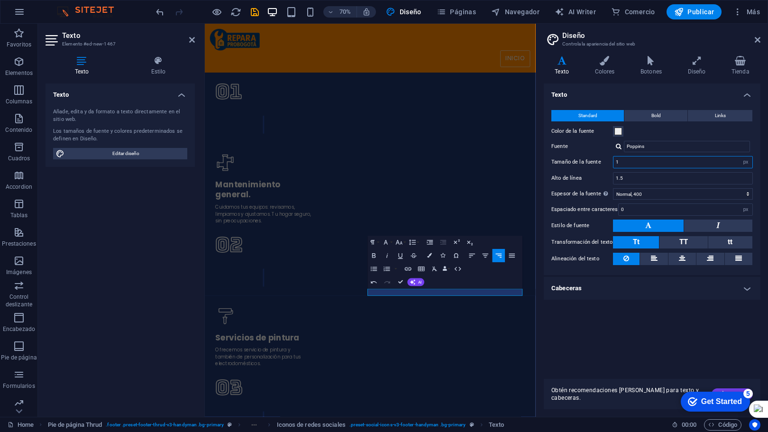
scroll to position [1740, 0]
type input "16"
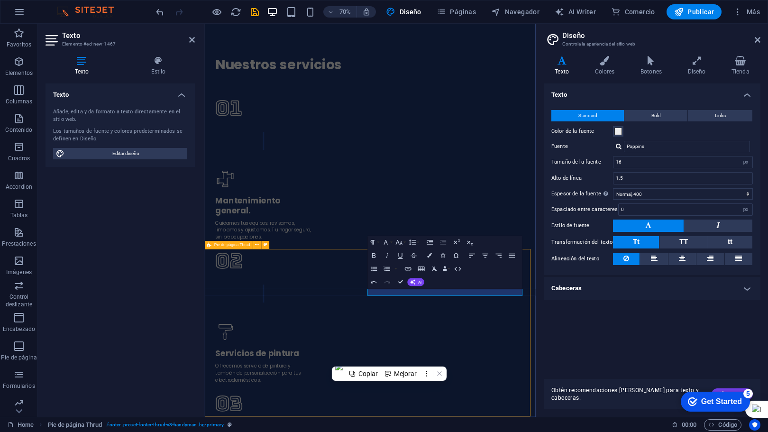
scroll to position [1731, 0]
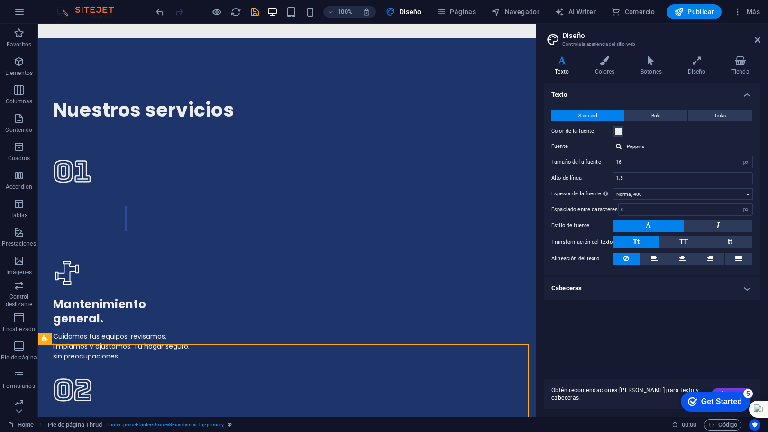
click at [762, 38] on aside "Diseño Controla la apariencia del sitio web Variantes Texto Colores Botones Dis…" at bounding box center [652, 220] width 232 height 393
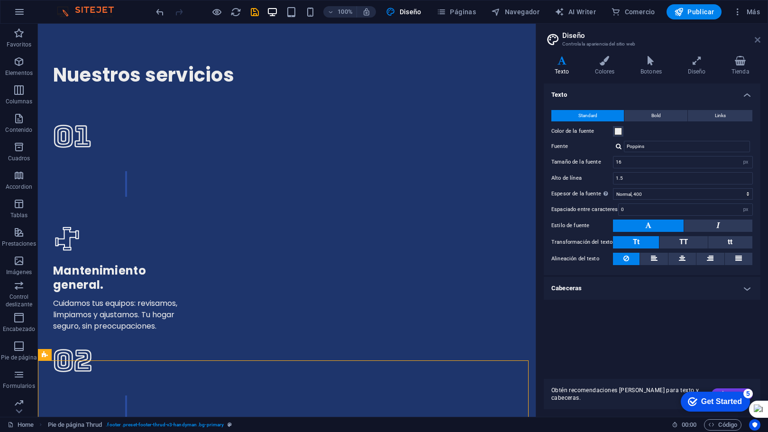
click at [759, 40] on icon at bounding box center [758, 40] width 6 height 8
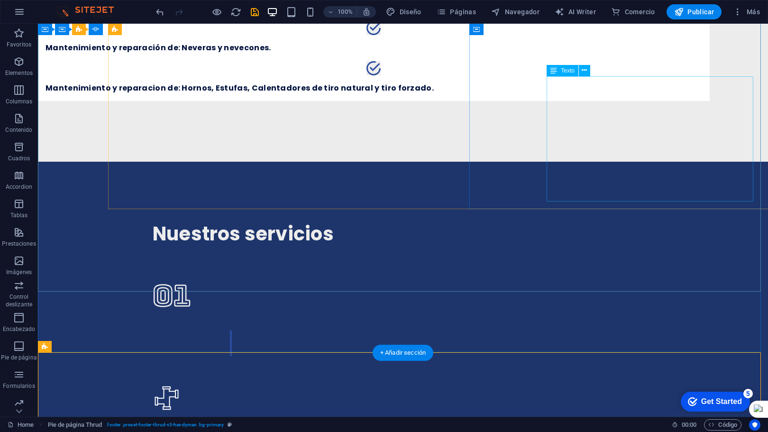
scroll to position [1887, 0]
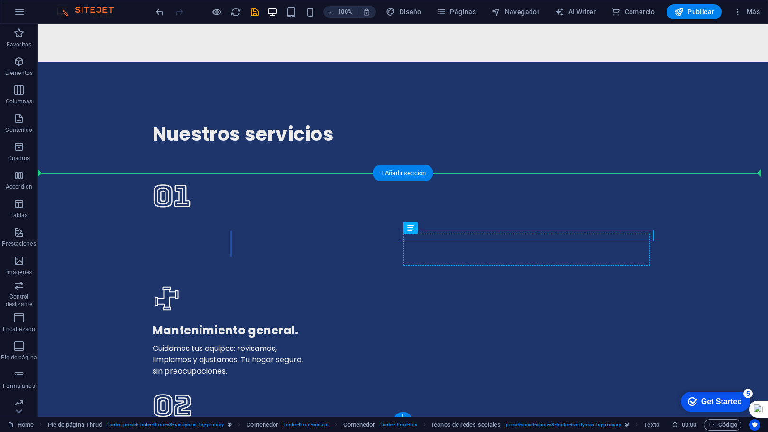
drag, startPoint x: 491, startPoint y: 253, endPoint x: 444, endPoint y: 249, distance: 47.5
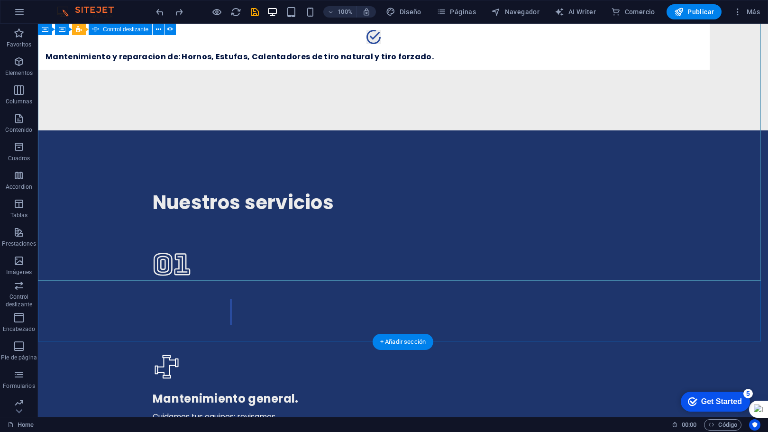
scroll to position [1890, 0]
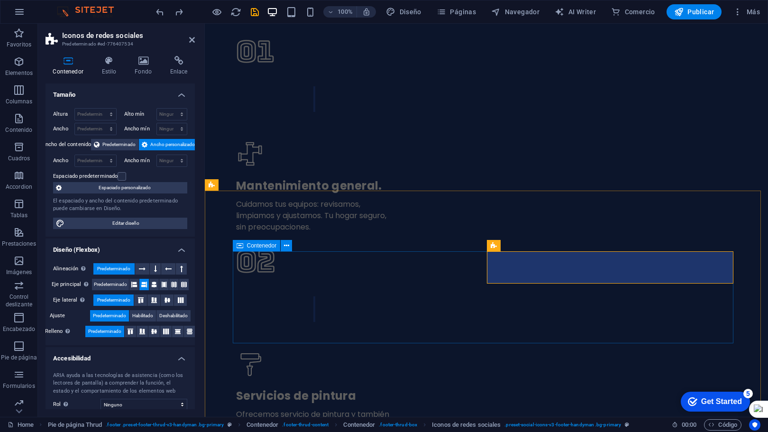
scroll to position [1912, 0]
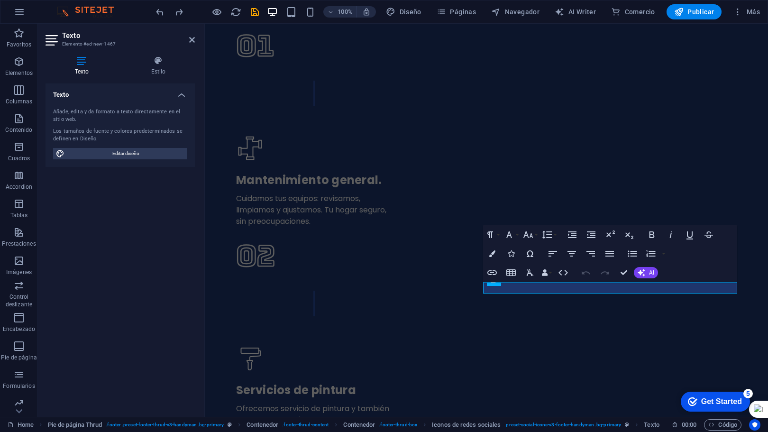
scroll to position [1856, 0]
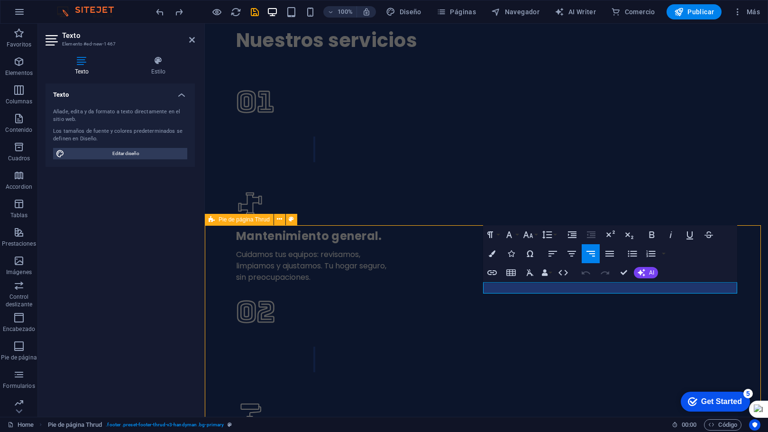
scroll to position [1800, 0]
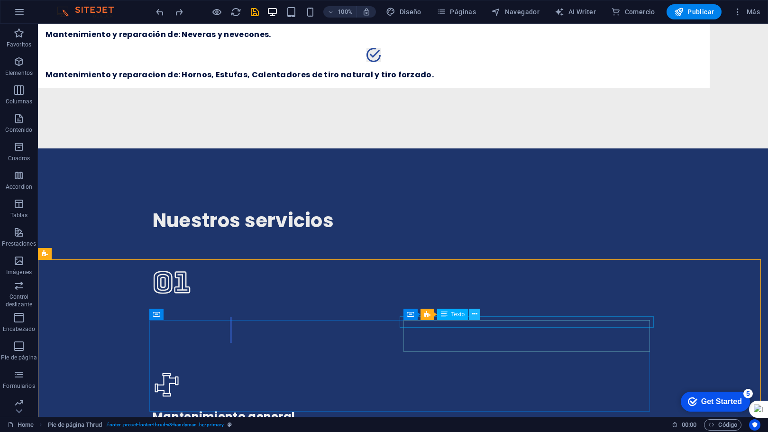
click at [472, 316] on button at bounding box center [474, 314] width 11 height 11
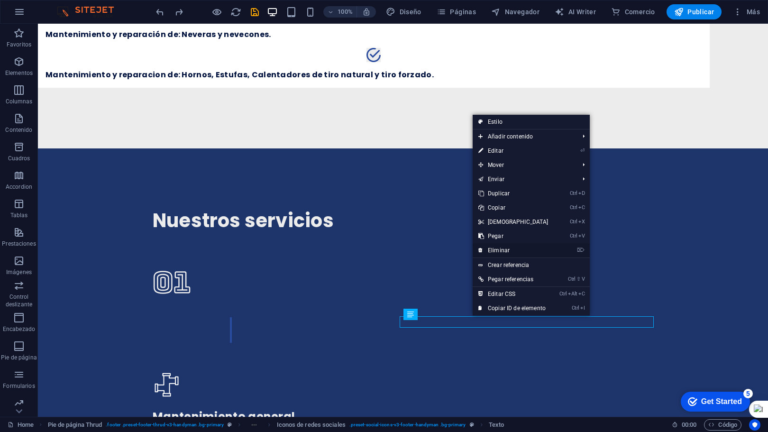
click at [505, 248] on link "⌦ Eliminar" at bounding box center [514, 250] width 82 height 14
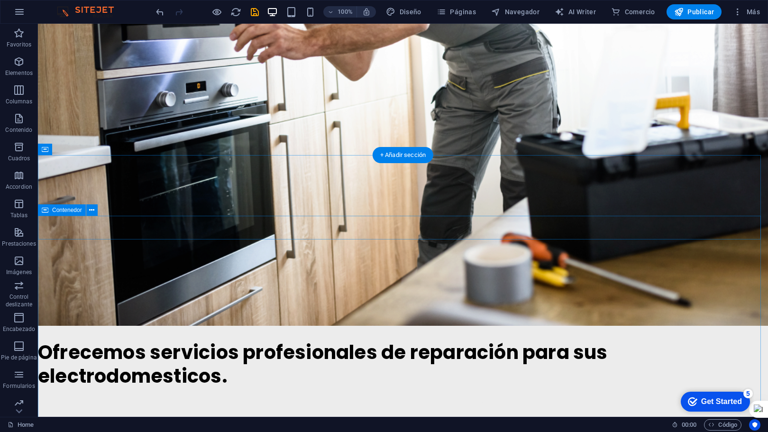
scroll to position [1559, 0]
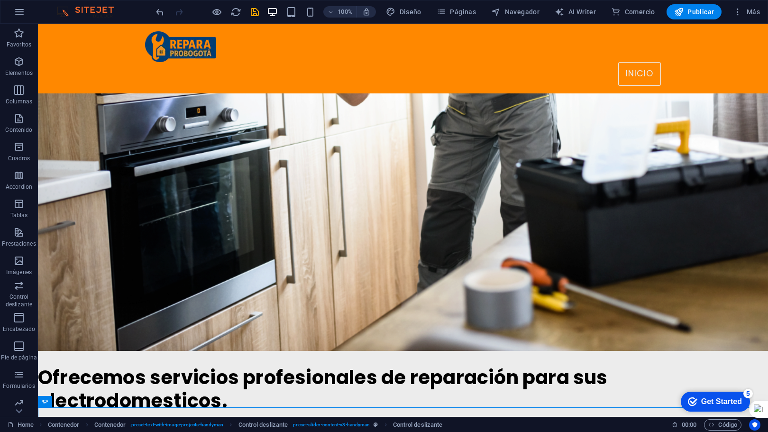
scroll to position [1179, 0]
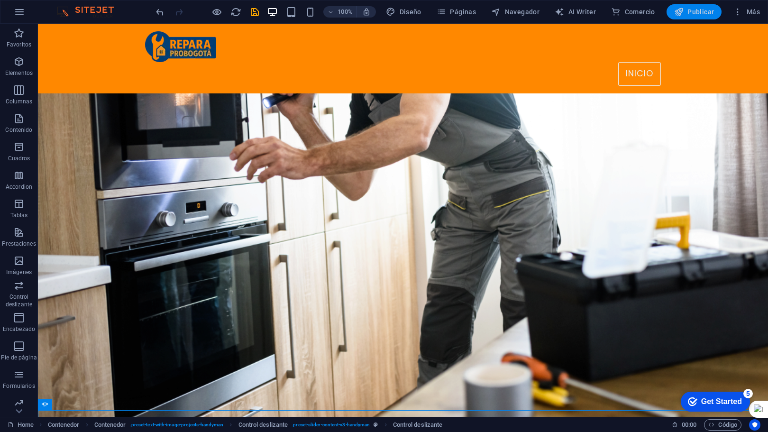
click at [694, 13] on span "Publicar" at bounding box center [694, 11] width 40 height 9
